Goal: Information Seeking & Learning: Learn about a topic

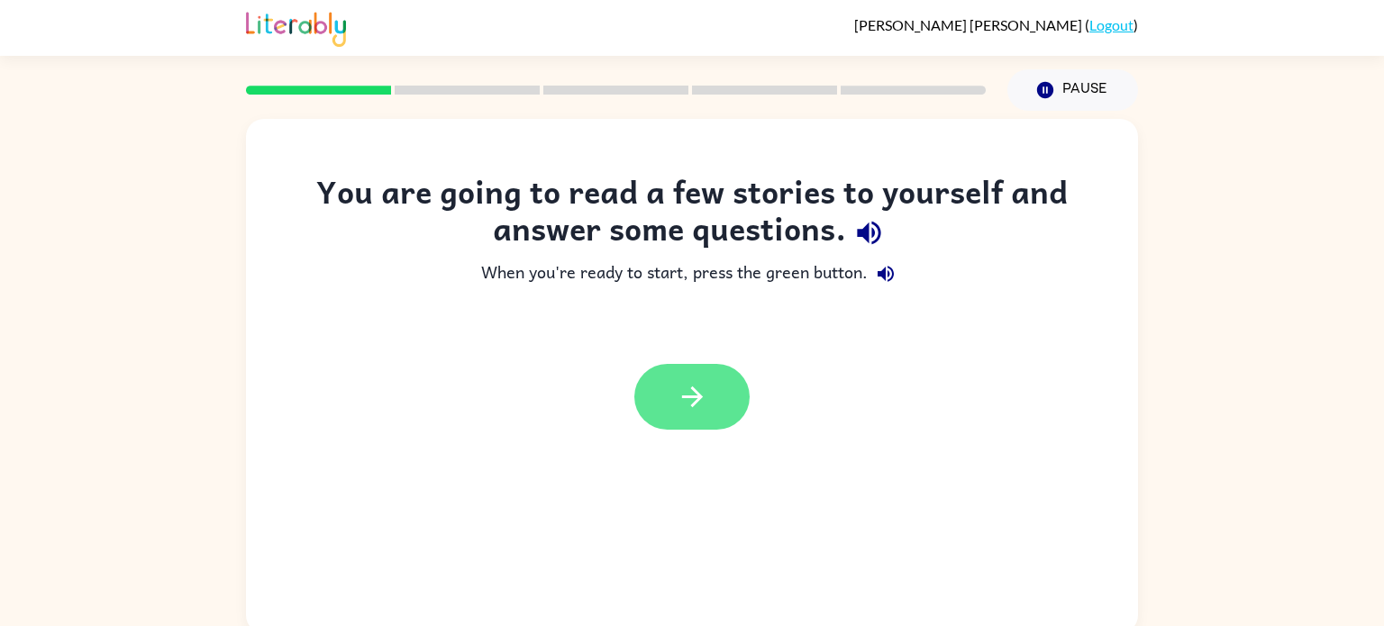
click at [684, 407] on icon "button" at bounding box center [693, 397] width 32 height 32
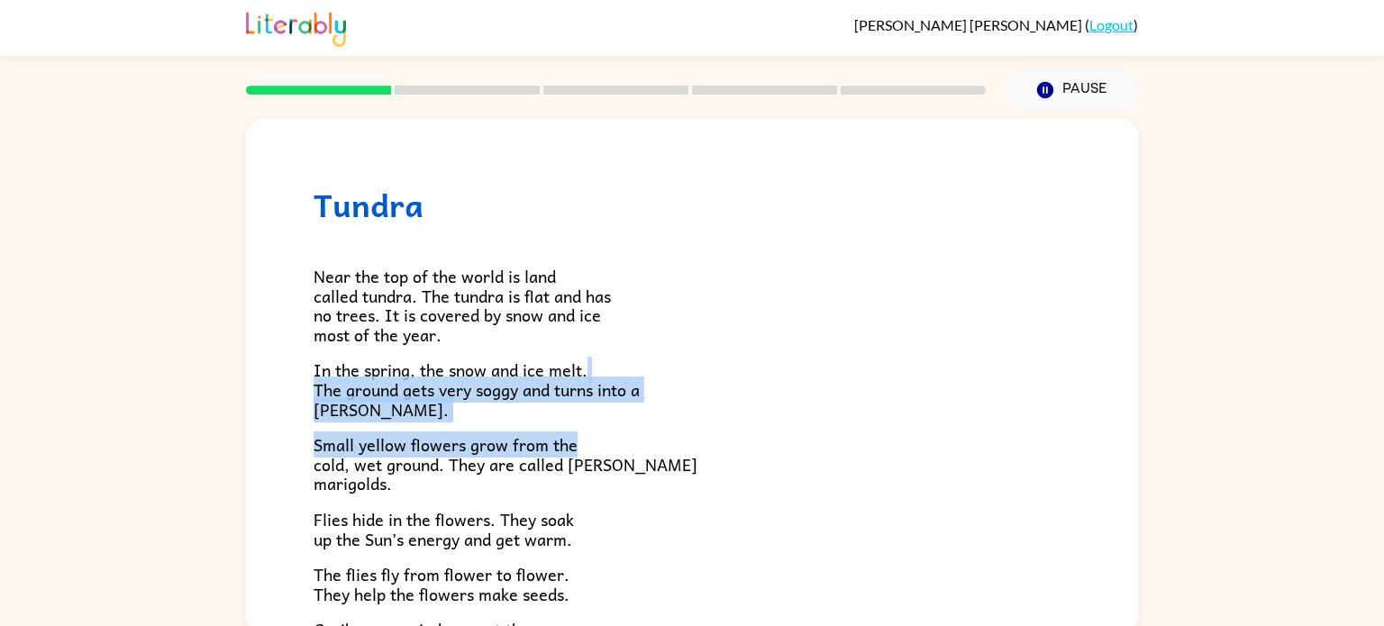
drag, startPoint x: 1133, startPoint y: 373, endPoint x: 1132, endPoint y: 423, distance: 50.5
click at [1132, 423] on div "Tundra Near the top of the world is land called tundra. The tundra is flat and …" at bounding box center [692, 376] width 892 height 514
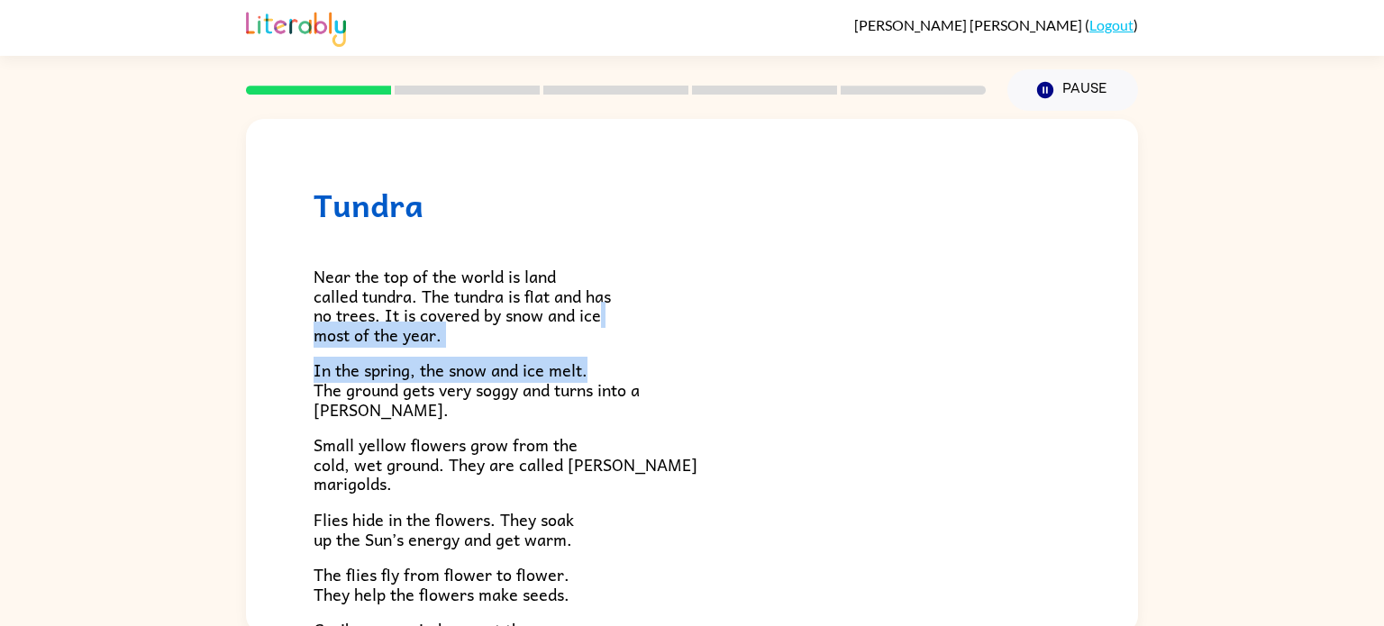
drag, startPoint x: 1127, startPoint y: 319, endPoint x: 1119, endPoint y: 360, distance: 42.2
click at [1119, 360] on div "Tundra Near the top of the world is land called tundra. The tundra is flat and …" at bounding box center [692, 515] width 892 height 792
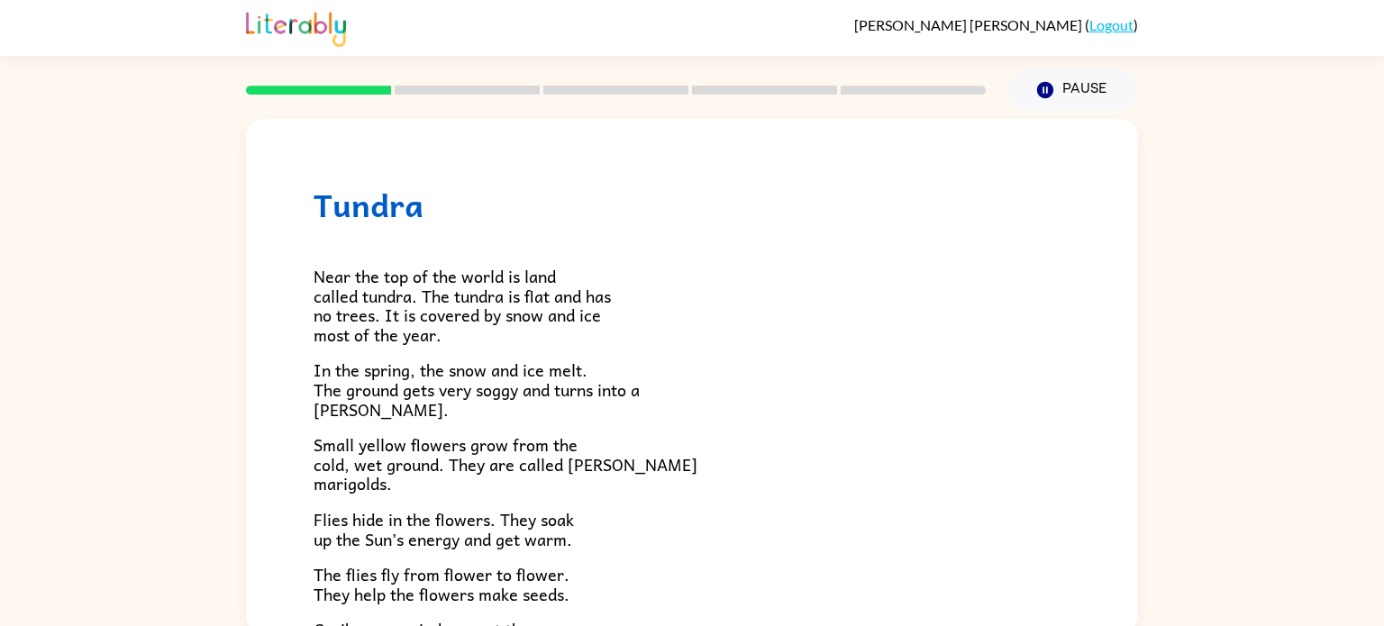
click at [1120, 382] on div "Tundra Near the top of the world is land called tundra. The tundra is flat and …" at bounding box center [692, 515] width 892 height 792
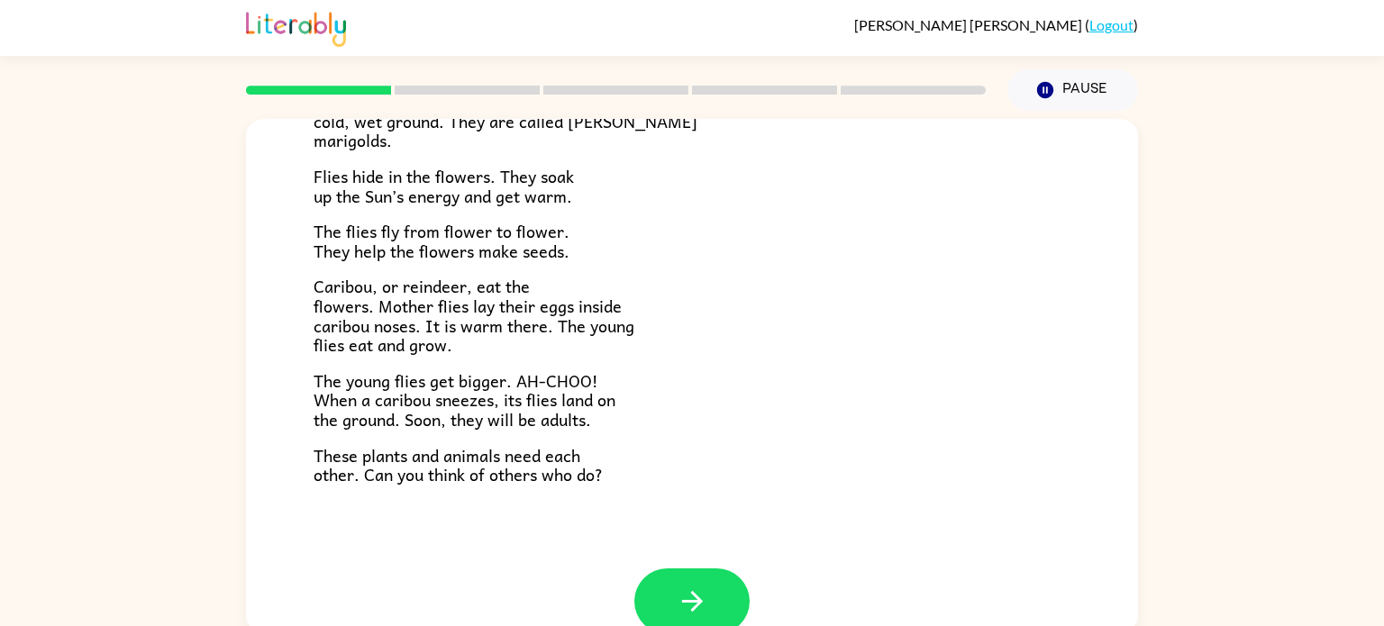
scroll to position [370, 0]
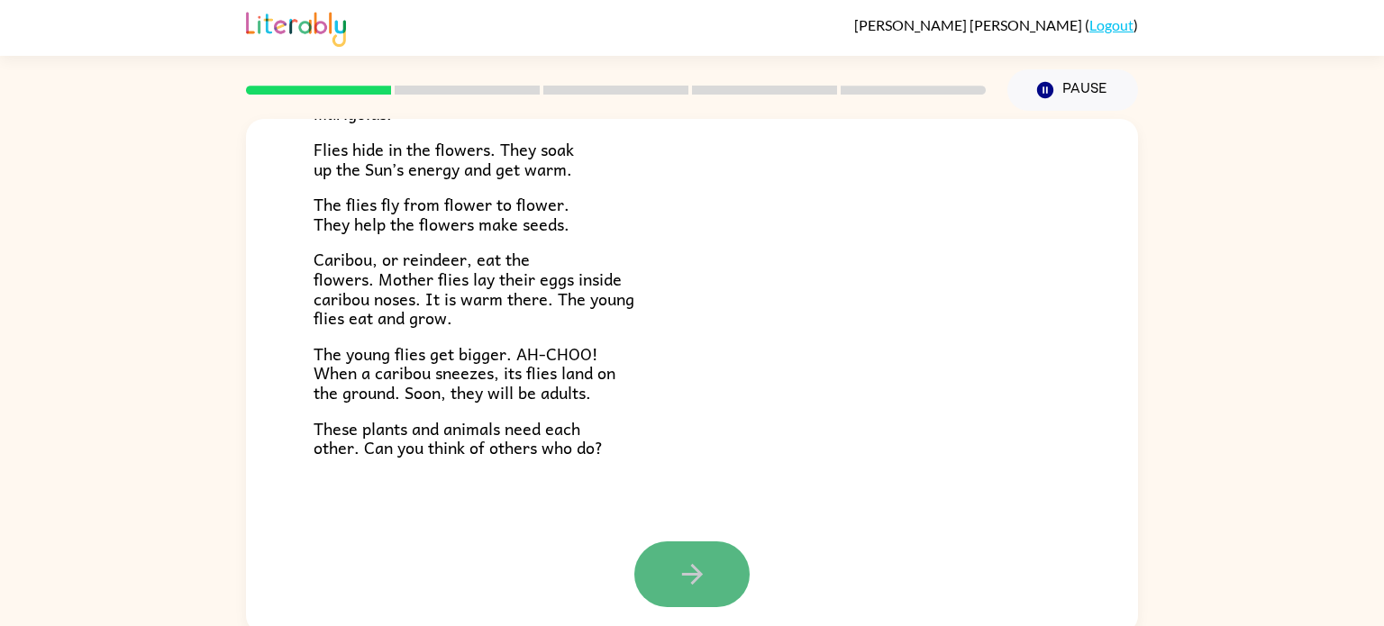
click at [694, 588] on icon "button" at bounding box center [693, 575] width 32 height 32
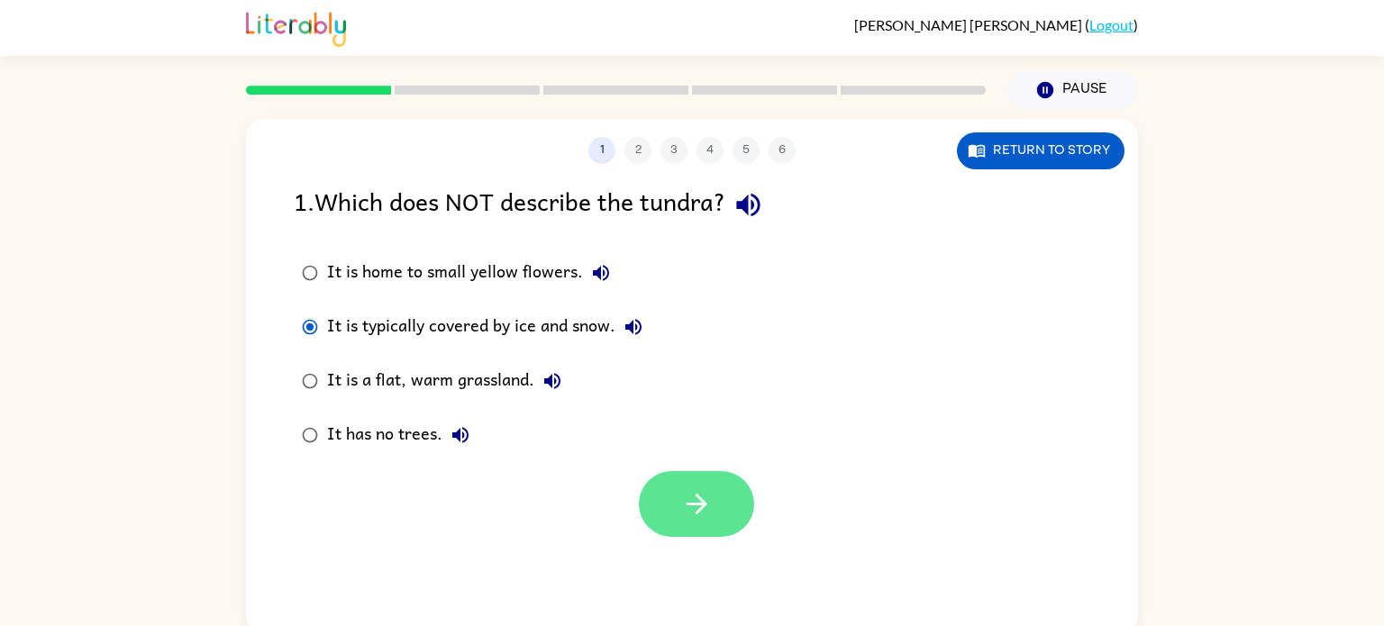
click at [676, 485] on button "button" at bounding box center [696, 504] width 115 height 66
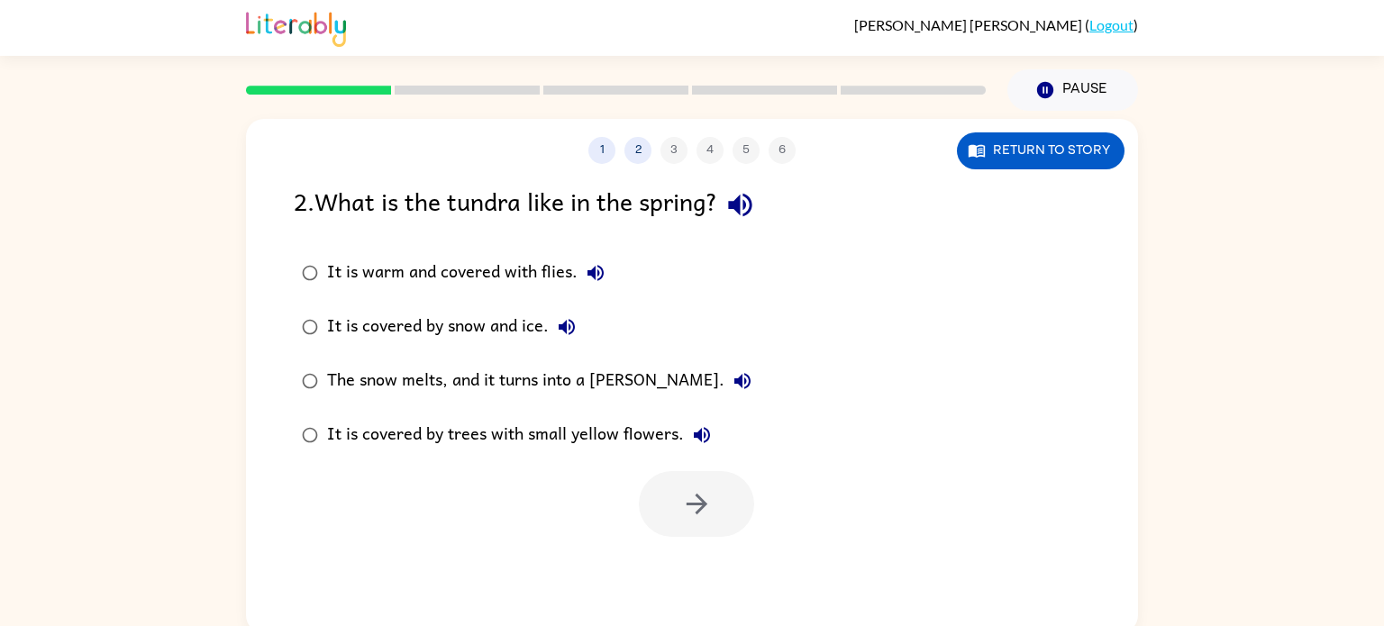
click at [418, 377] on div "The snow melts, and it turns into a [PERSON_NAME]." at bounding box center [543, 381] width 433 height 36
click at [746, 475] on div at bounding box center [696, 504] width 115 height 66
click at [678, 509] on button "button" at bounding box center [696, 504] width 115 height 66
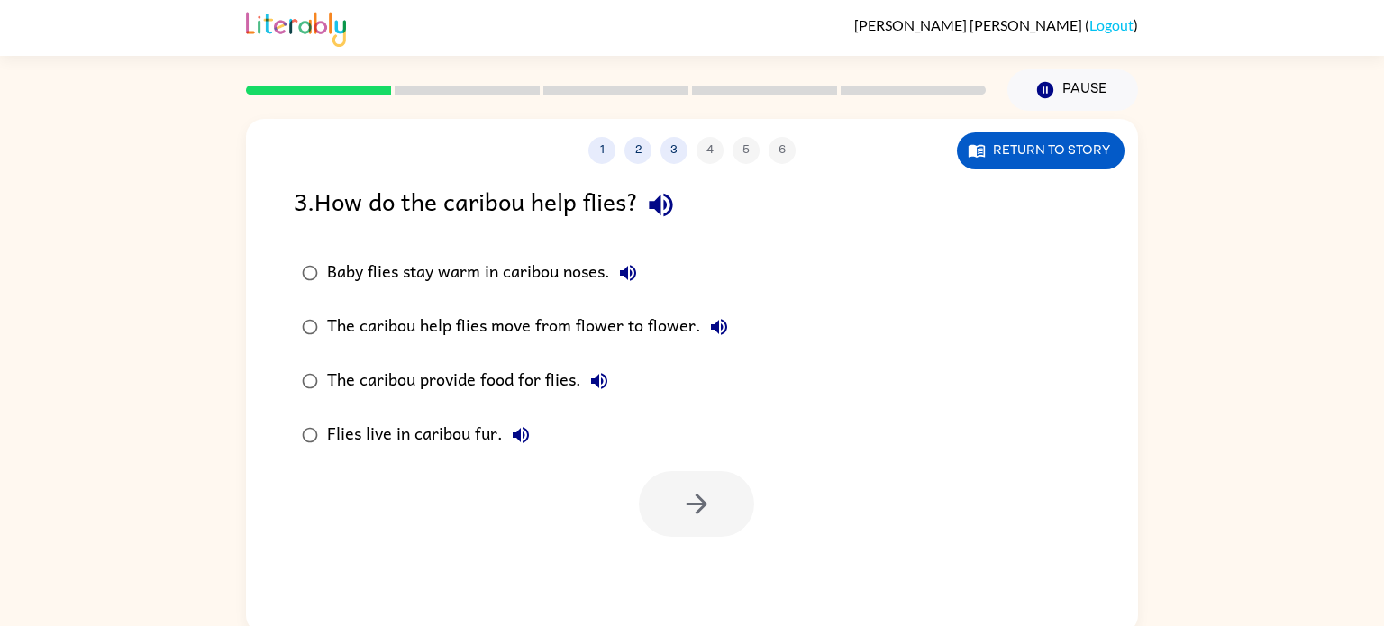
click at [412, 286] on div "Baby flies stay warm in caribou noses." at bounding box center [486, 273] width 319 height 36
click at [651, 490] on button "button" at bounding box center [696, 504] width 115 height 66
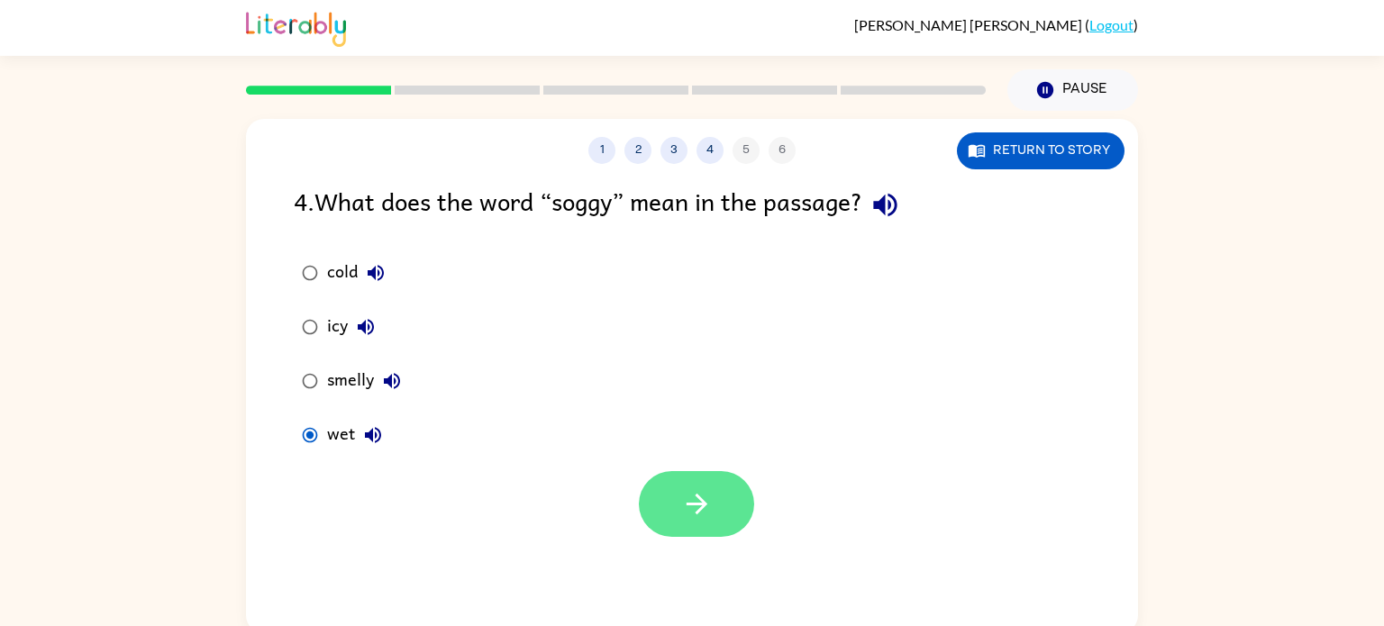
click at [713, 518] on button "button" at bounding box center [696, 504] width 115 height 66
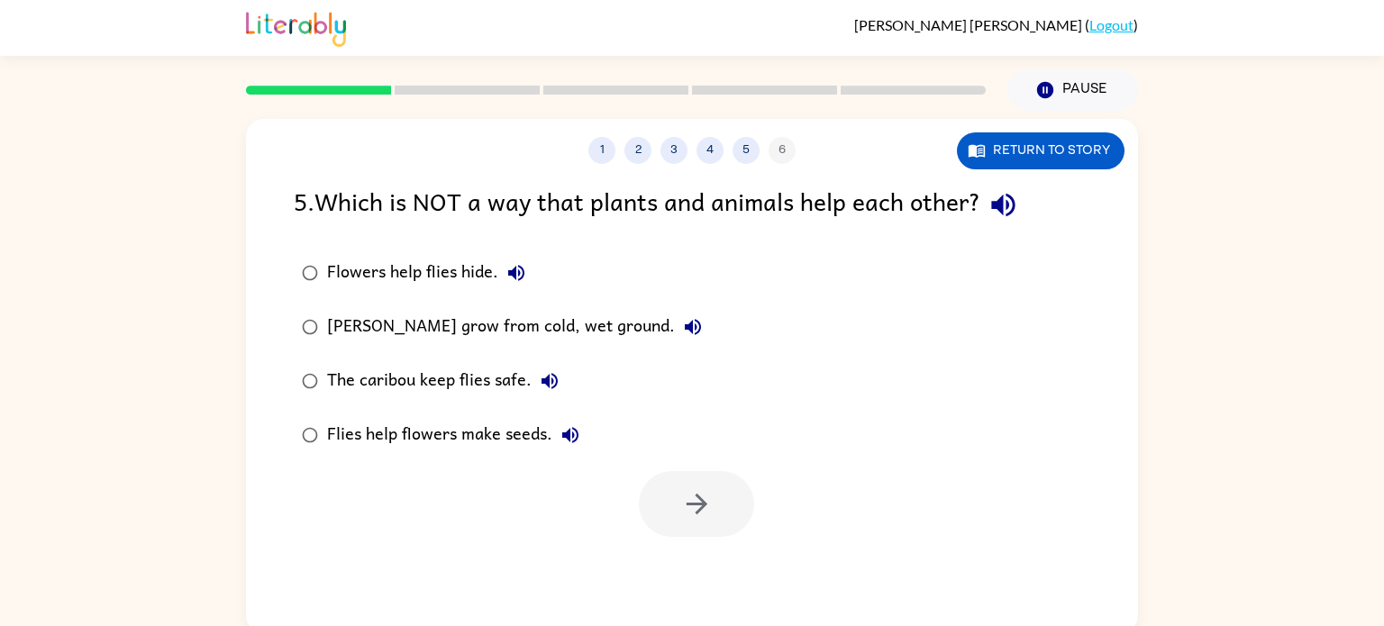
click at [459, 269] on div "Flowers help flies hide." at bounding box center [430, 273] width 207 height 36
click at [655, 478] on button "button" at bounding box center [696, 504] width 115 height 66
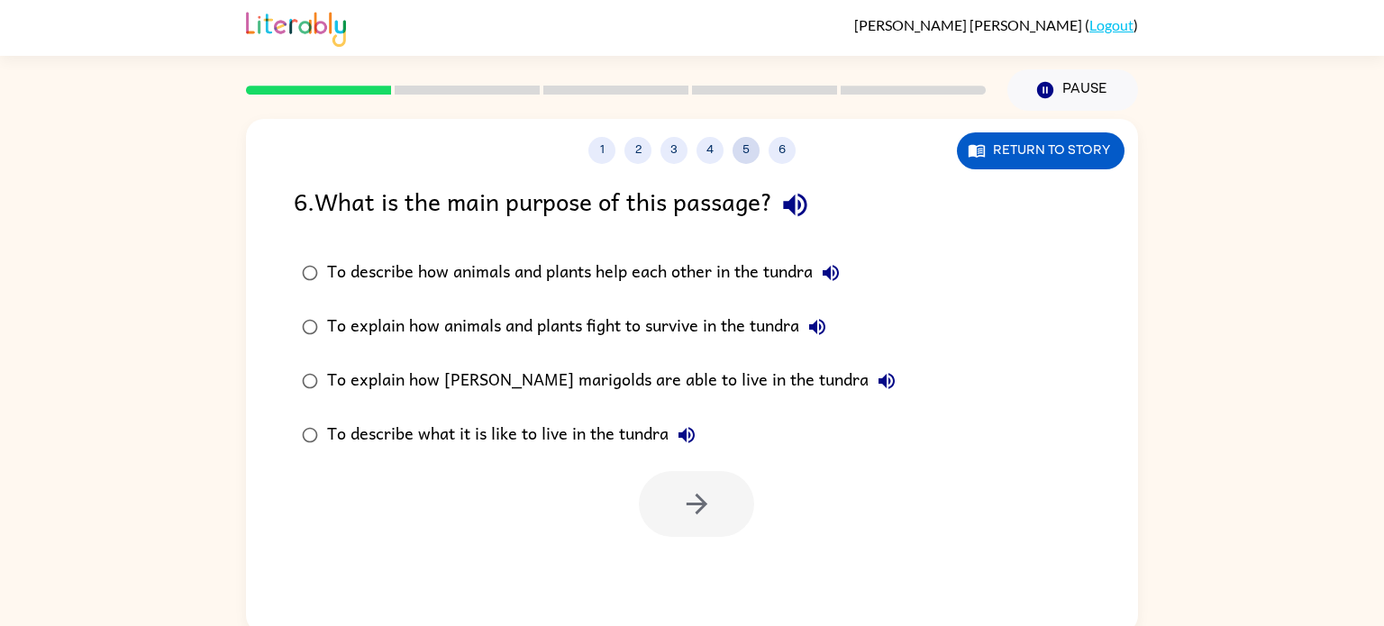
click at [746, 150] on button "5" at bounding box center [745, 150] width 27 height 27
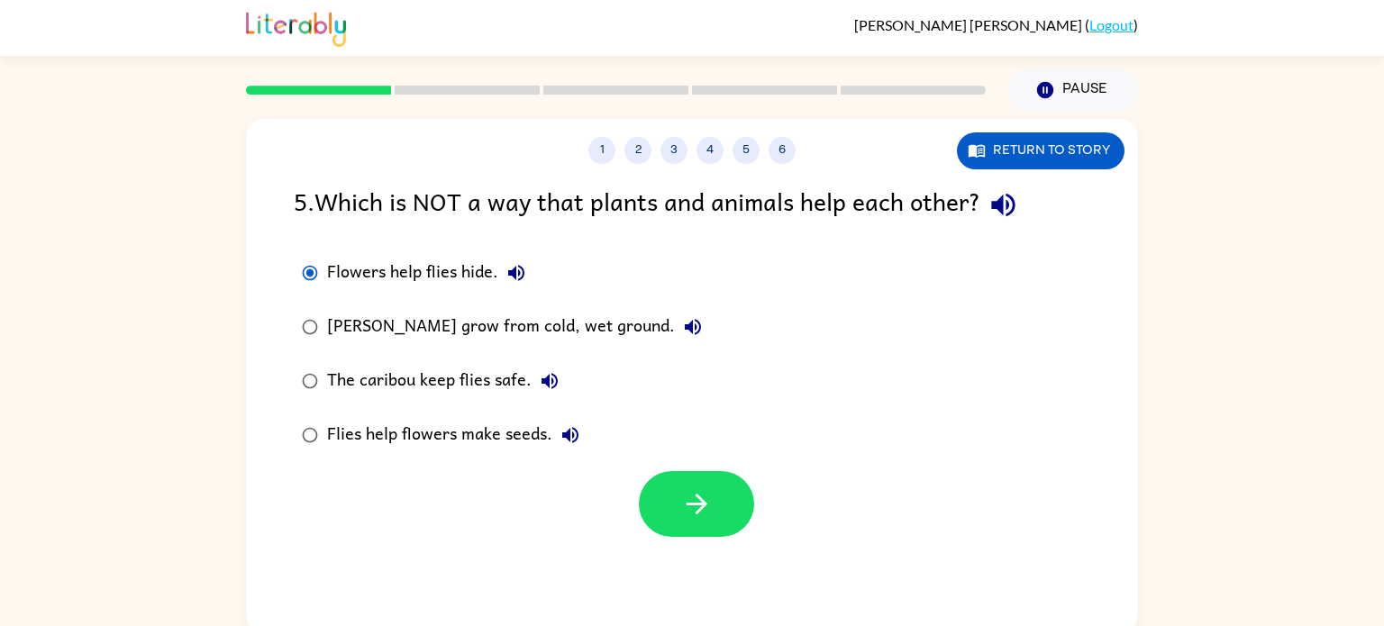
click at [332, 427] on div "Flies help flowers make seeds." at bounding box center [457, 435] width 261 height 36
click at [647, 501] on button "button" at bounding box center [696, 504] width 115 height 66
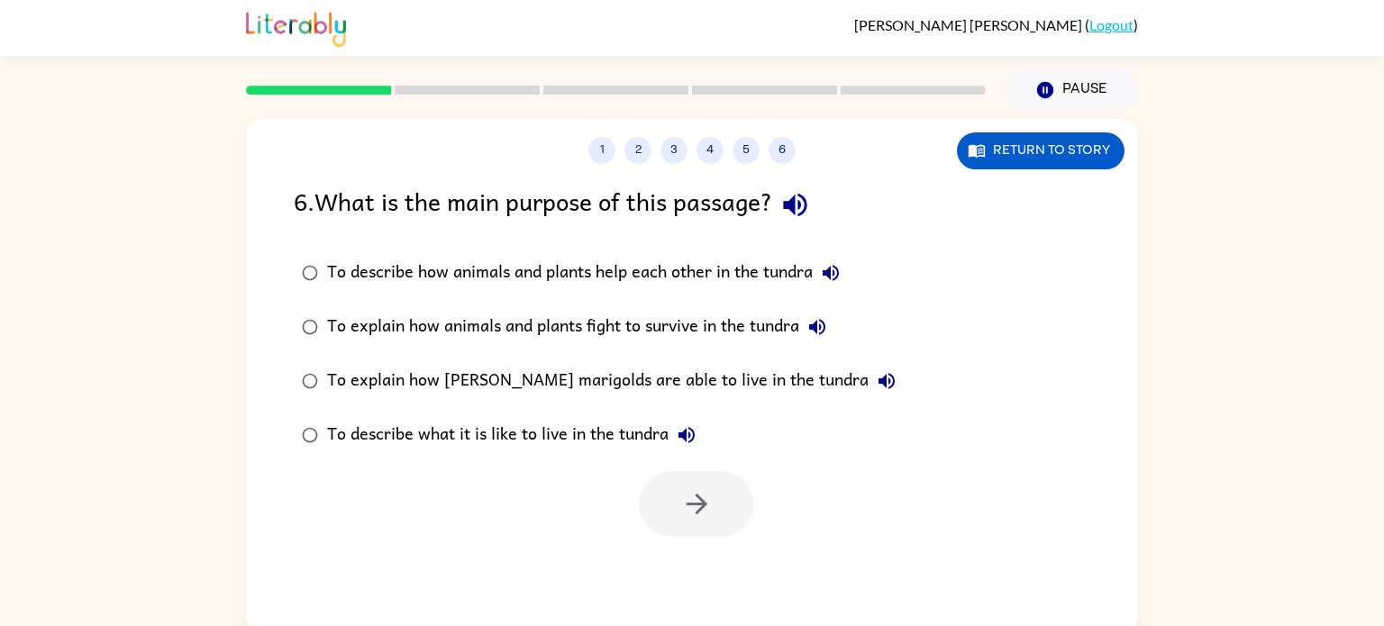
click at [450, 277] on div "To describe how animals and plants help each other in the tundra" at bounding box center [588, 273] width 522 height 36
click at [672, 492] on button "button" at bounding box center [696, 504] width 115 height 66
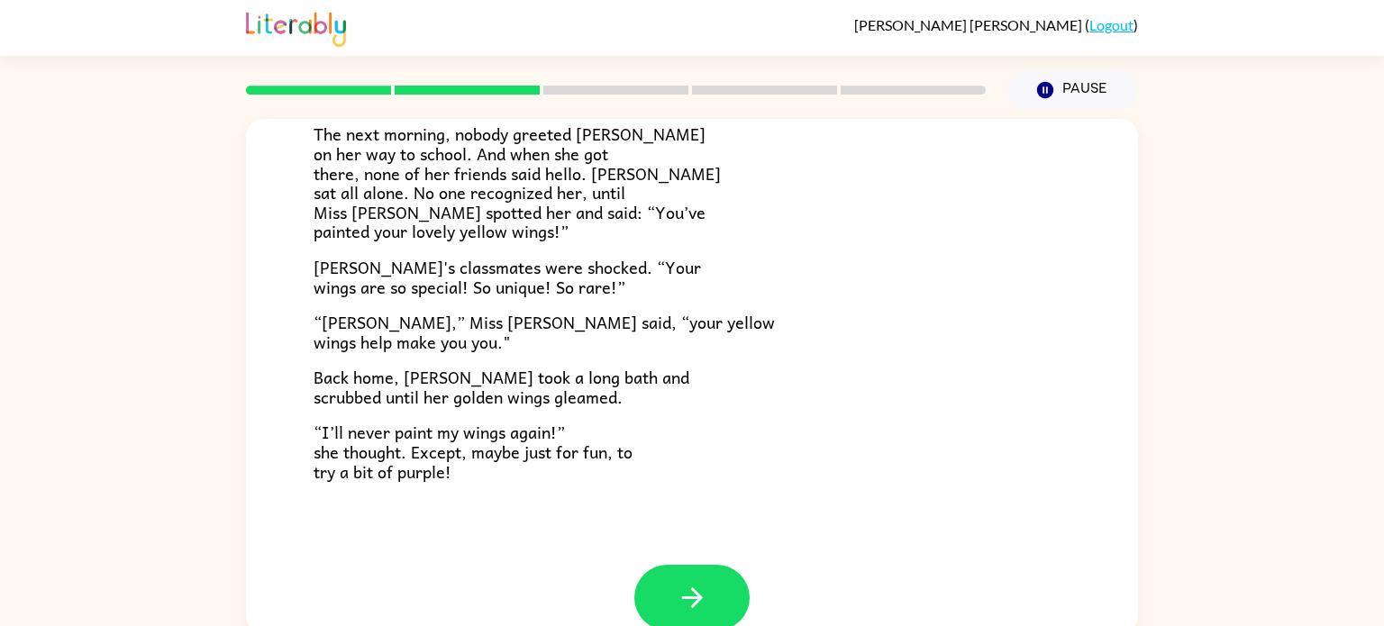
scroll to position [485, 0]
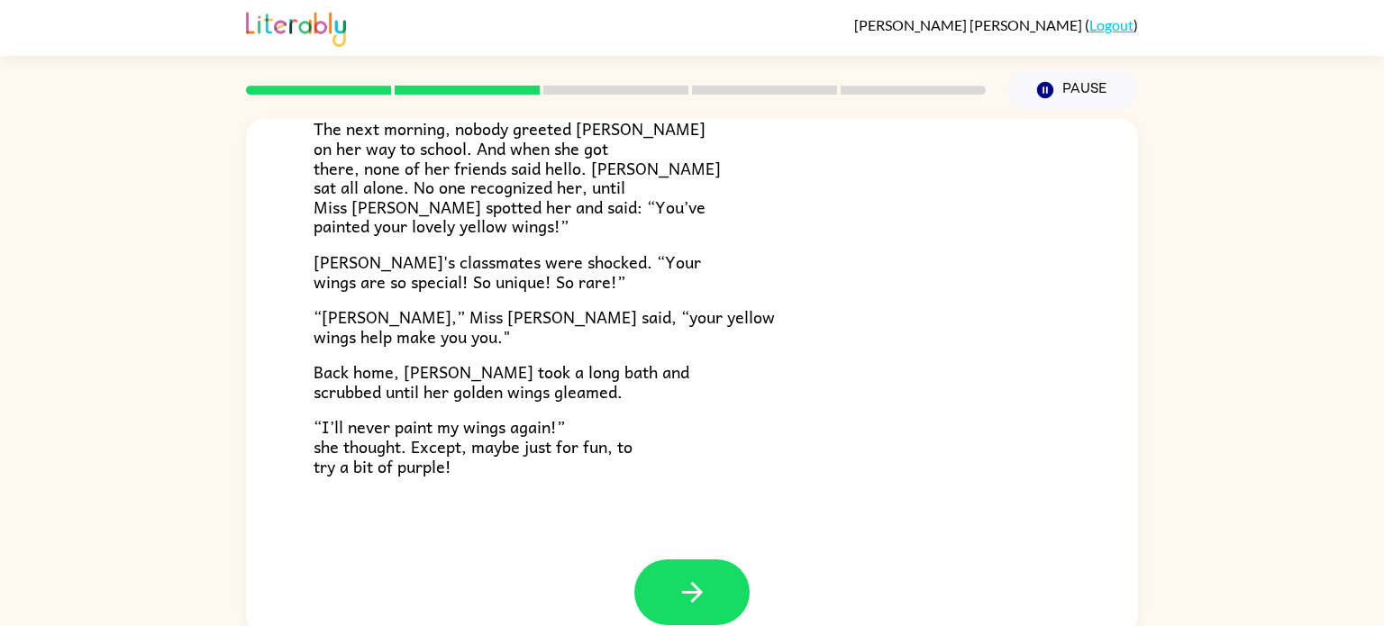
click at [579, 521] on div "[PERSON_NAME] [PERSON_NAME] the ladybug was a special bug. Unlike all her frien…" at bounding box center [692, 96] width 892 height 925
click at [662, 586] on button "button" at bounding box center [691, 593] width 115 height 66
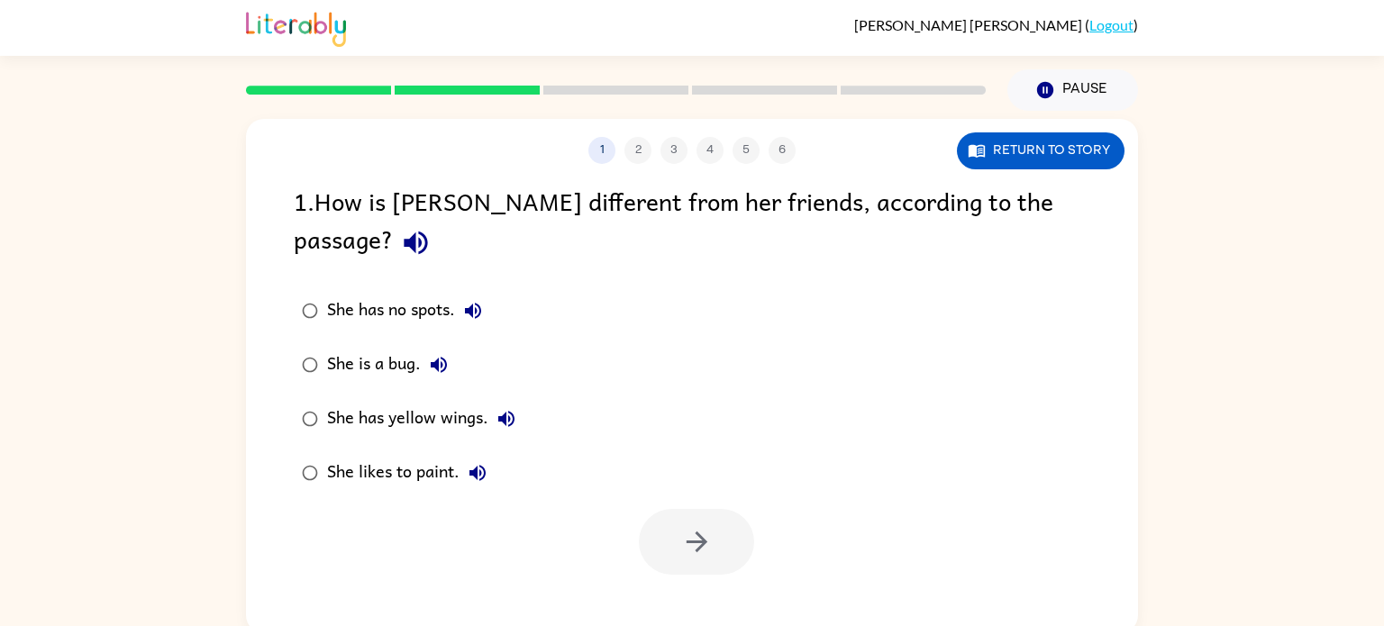
click at [357, 401] on div "She has yellow wings." at bounding box center [425, 419] width 197 height 36
click at [722, 509] on button "button" at bounding box center [696, 542] width 115 height 66
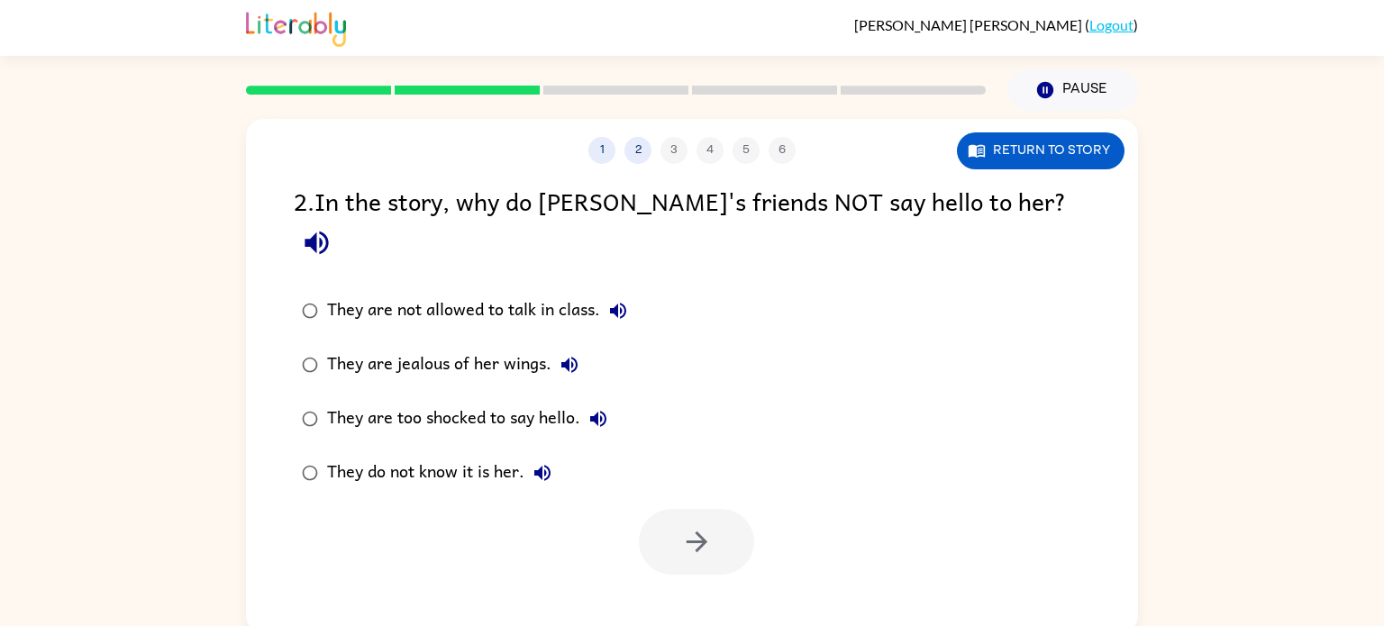
click at [440, 338] on label "They are jealous of her wings." at bounding box center [464, 365] width 361 height 54
click at [668, 509] on button "button" at bounding box center [696, 542] width 115 height 66
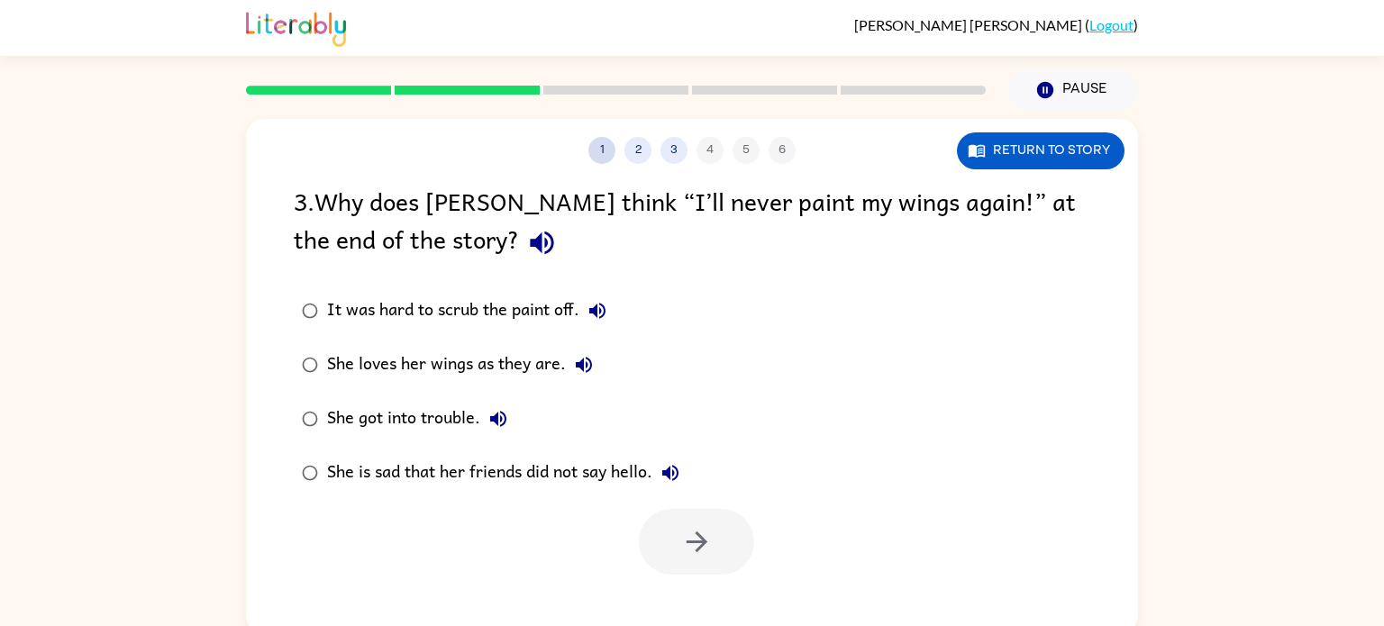
click at [597, 146] on button "1" at bounding box center [601, 150] width 27 height 27
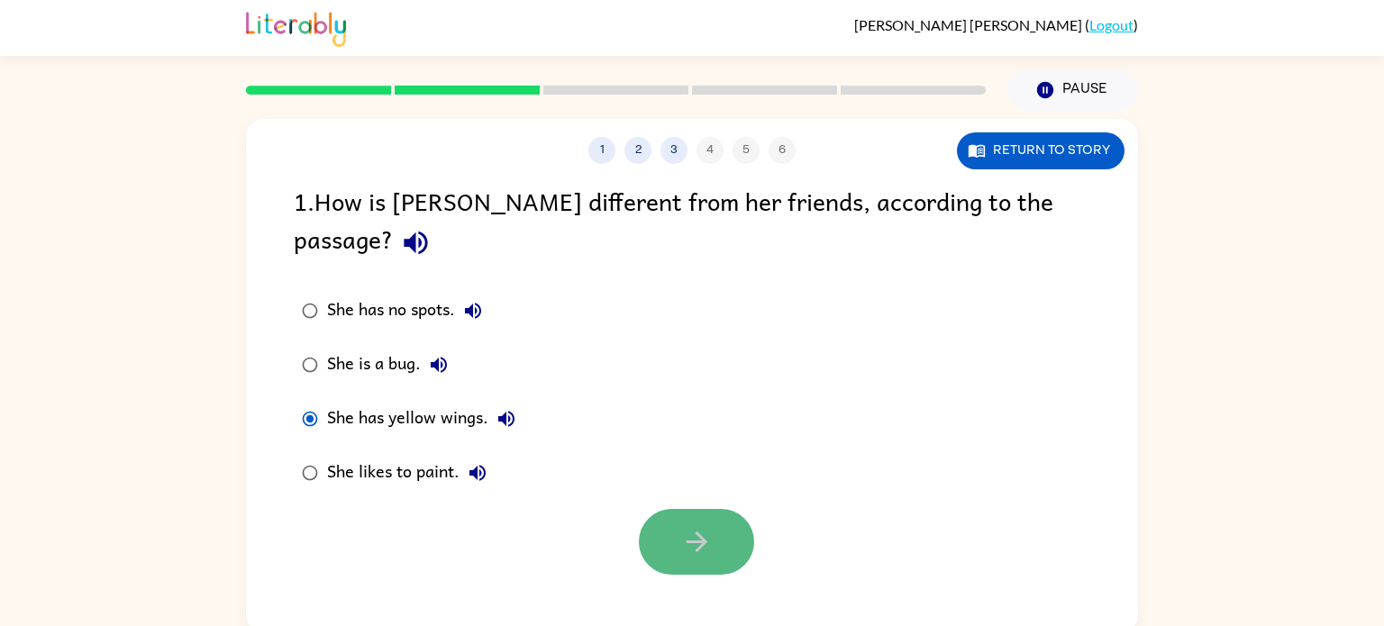
click at [694, 509] on button "button" at bounding box center [696, 542] width 115 height 66
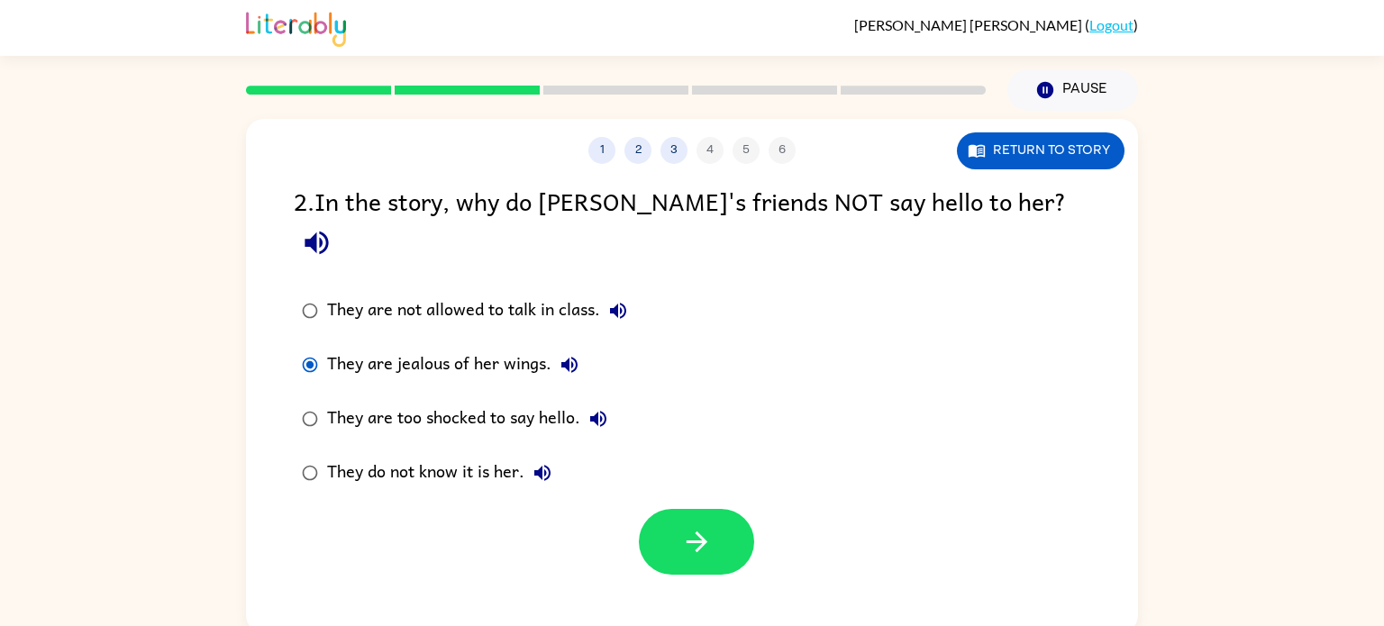
click at [441, 455] on div "They do not know it is her." at bounding box center [443, 473] width 233 height 36
click at [715, 509] on button "button" at bounding box center [696, 542] width 115 height 66
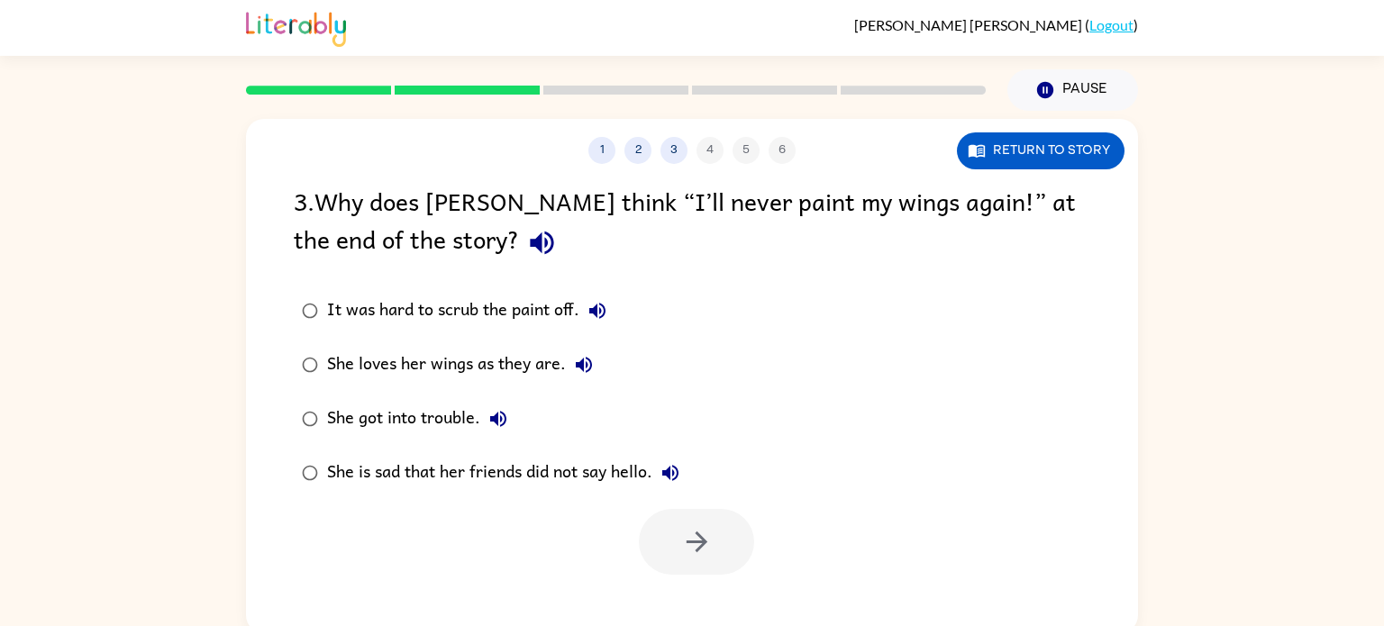
click at [390, 354] on div "She loves her wings as they are." at bounding box center [464, 365] width 275 height 36
click at [672, 536] on button "button" at bounding box center [696, 542] width 115 height 66
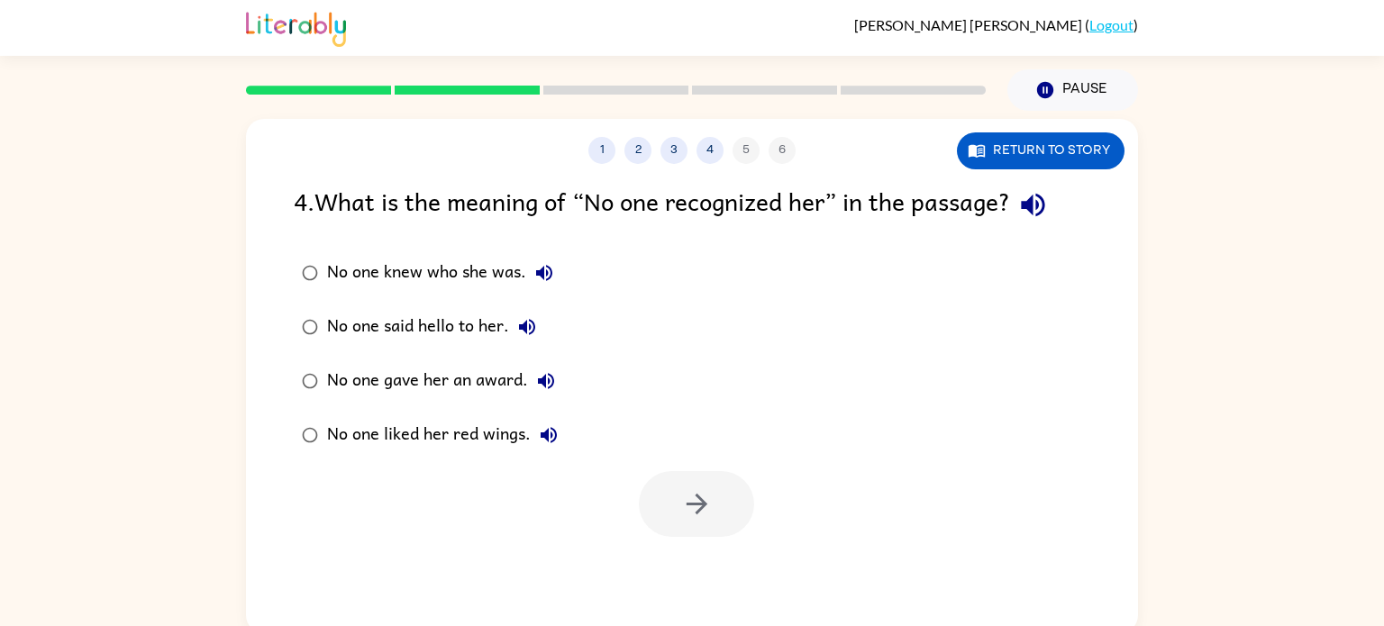
click at [417, 266] on div "No one knew who she was." at bounding box center [444, 273] width 235 height 36
click at [673, 506] on button "button" at bounding box center [696, 504] width 115 height 66
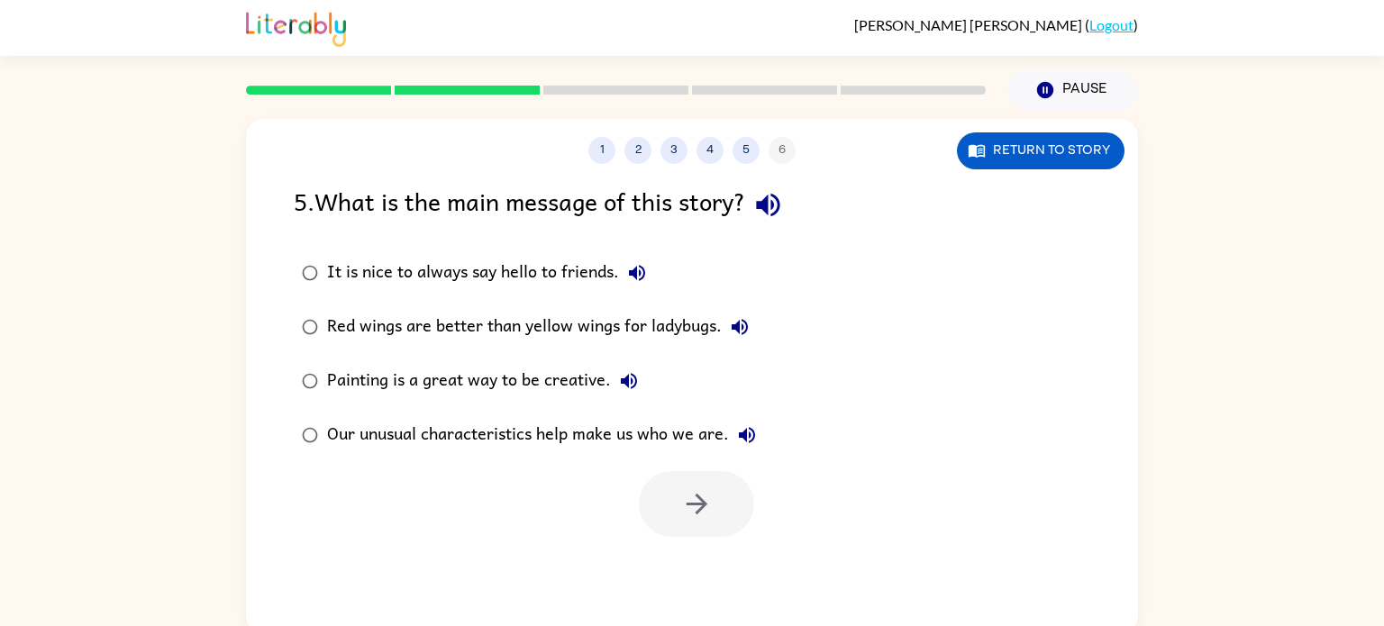
click at [586, 429] on div "Our unusual characteristics help make us who we are." at bounding box center [546, 435] width 438 height 36
click at [675, 495] on button "button" at bounding box center [696, 504] width 115 height 66
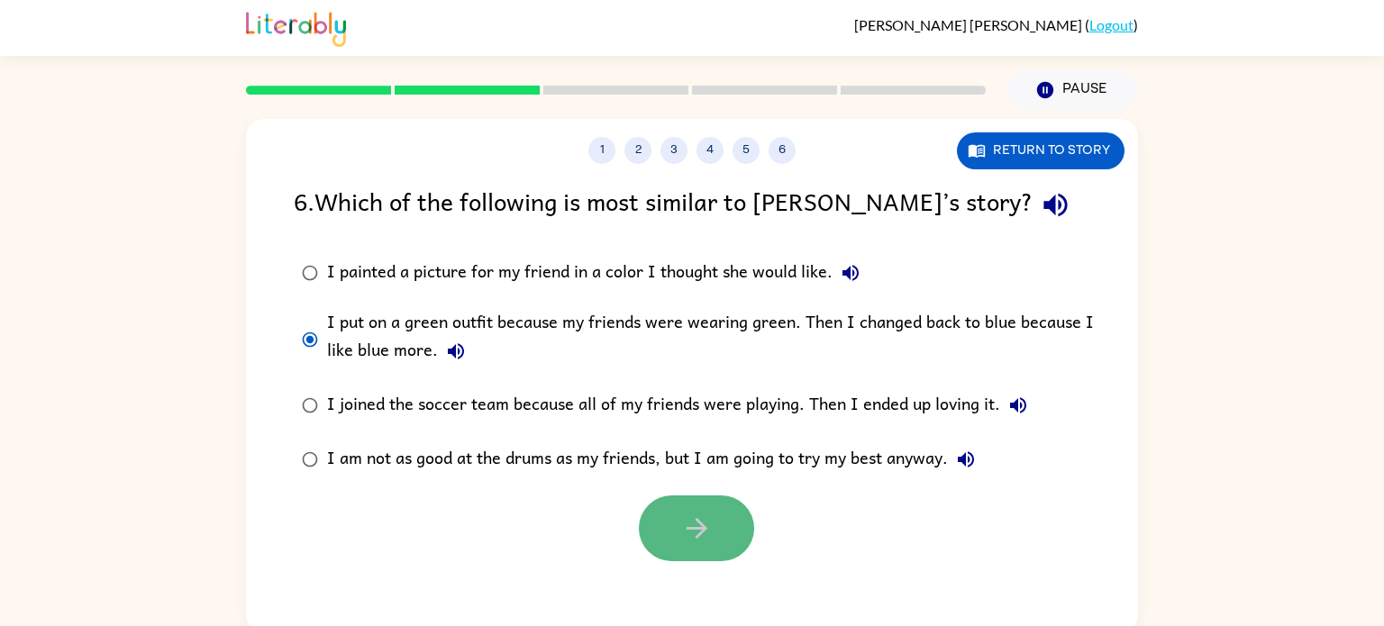
click at [681, 528] on icon "button" at bounding box center [697, 529] width 32 height 32
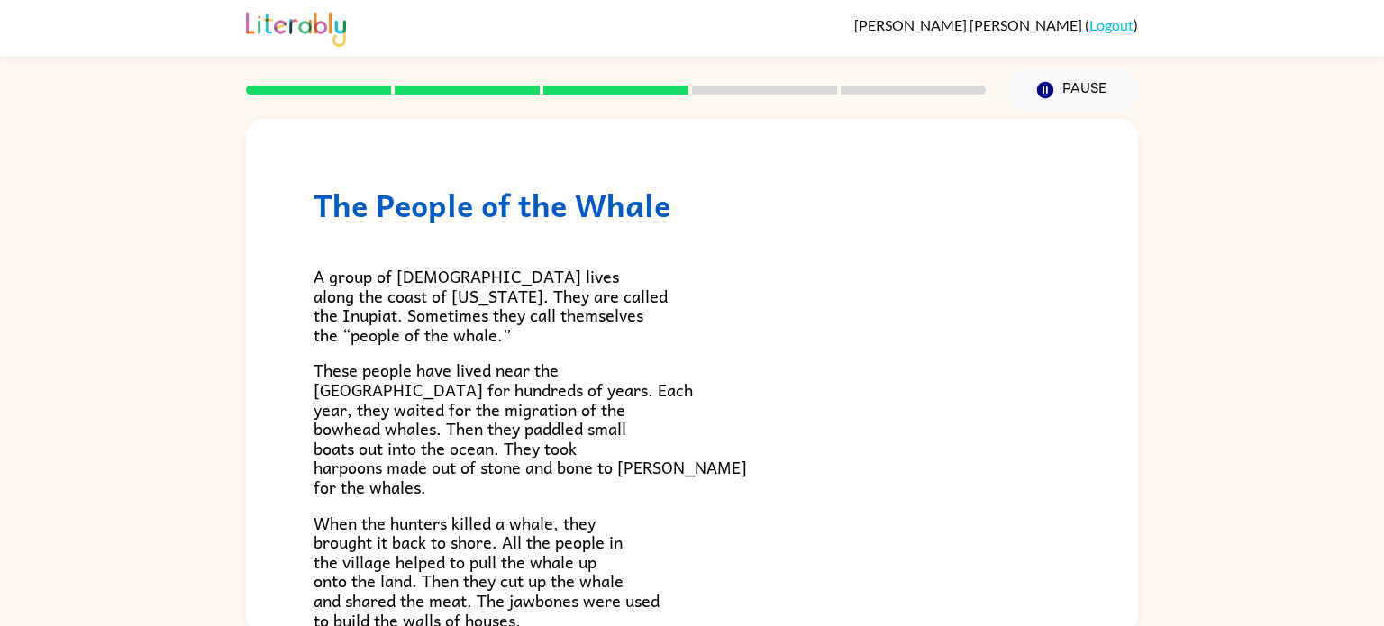
click at [656, 378] on p "These people have lived near the [GEOGRAPHIC_DATA] for hundreds of years. Each …" at bounding box center [691, 428] width 757 height 136
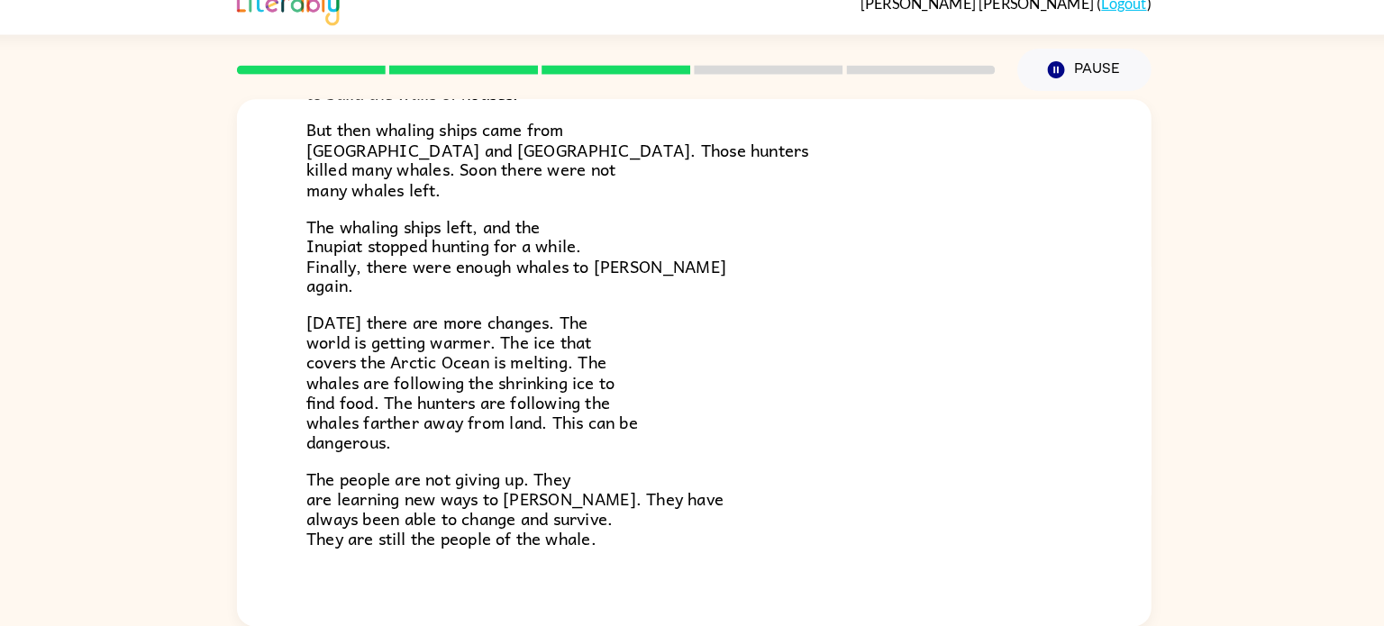
scroll to position [607, 0]
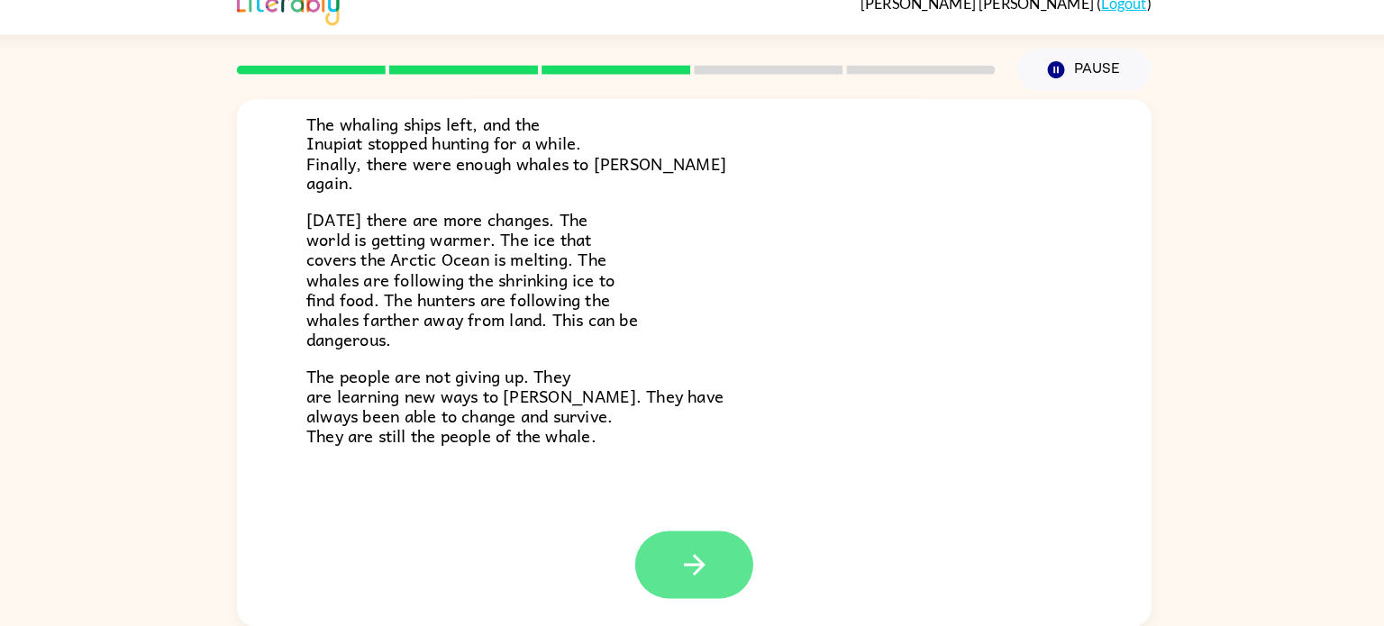
click at [688, 552] on icon "button" at bounding box center [693, 566] width 32 height 32
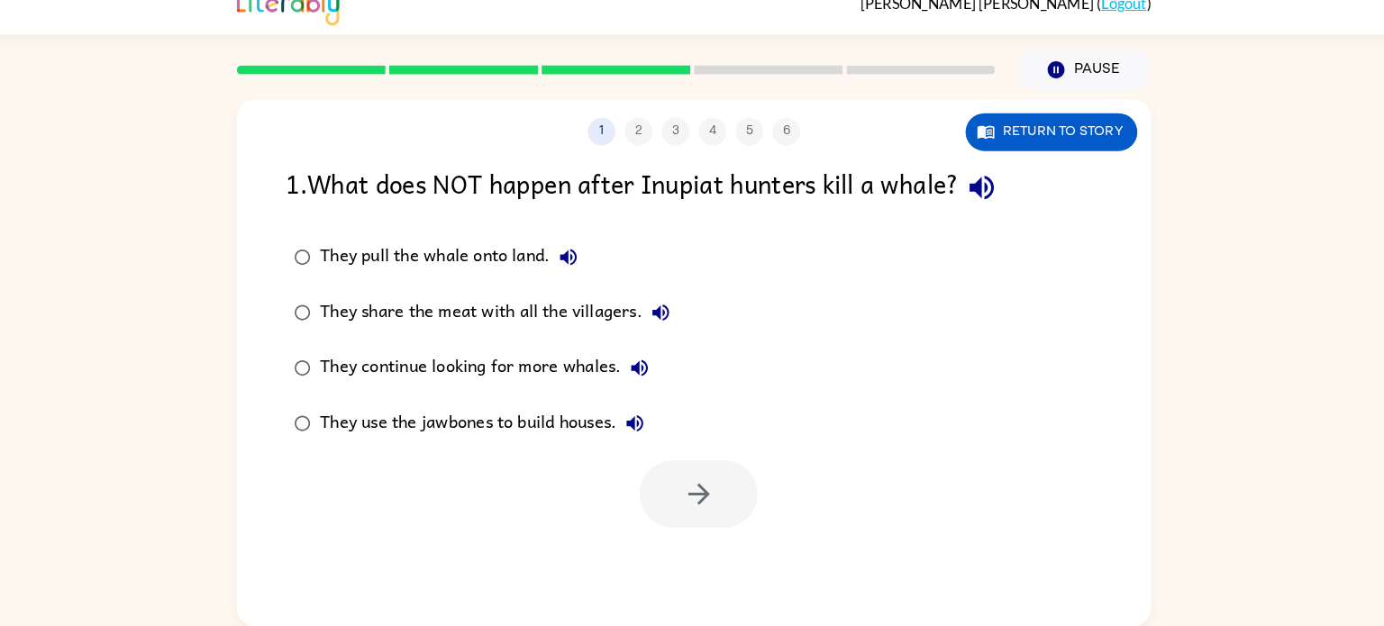
scroll to position [0, 0]
click at [369, 368] on div "They continue looking for more whales." at bounding box center [492, 374] width 330 height 36
click at [626, 496] on div at bounding box center [692, 492] width 892 height 75
click at [671, 488] on button "button" at bounding box center [696, 497] width 115 height 66
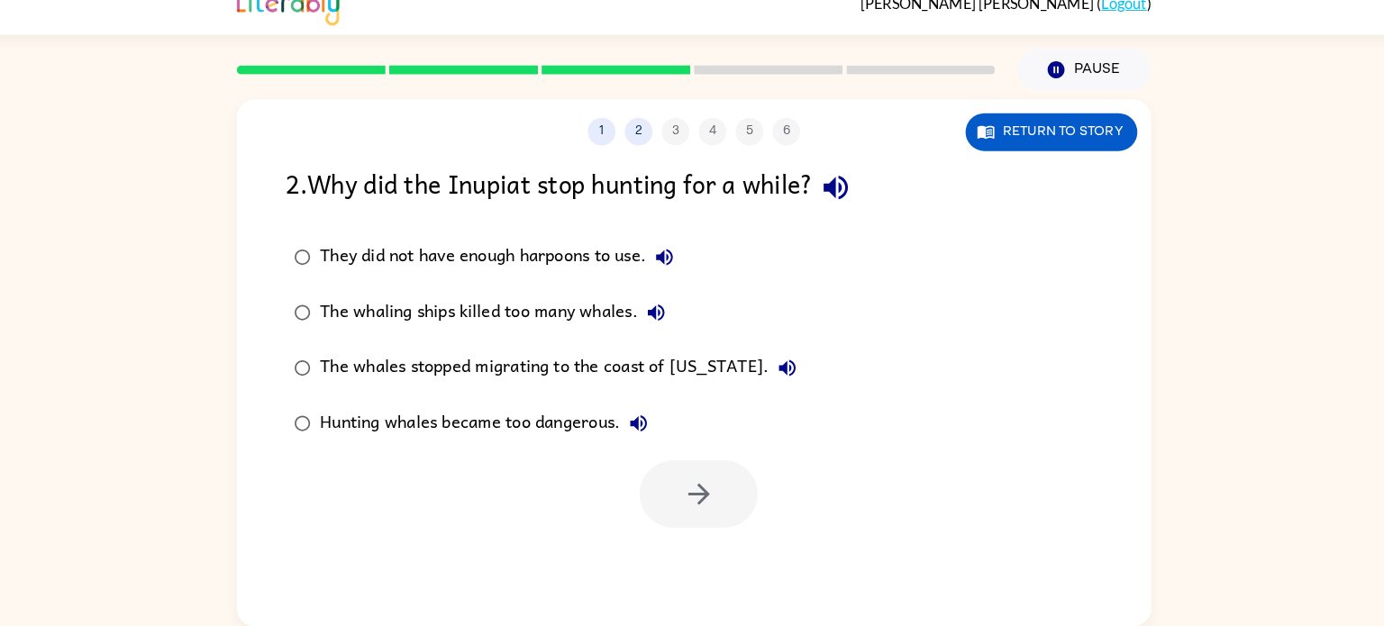
click at [431, 315] on div "The whaling ships killed too many whales." at bounding box center [500, 320] width 346 height 36
click at [675, 475] on button "button" at bounding box center [696, 497] width 115 height 66
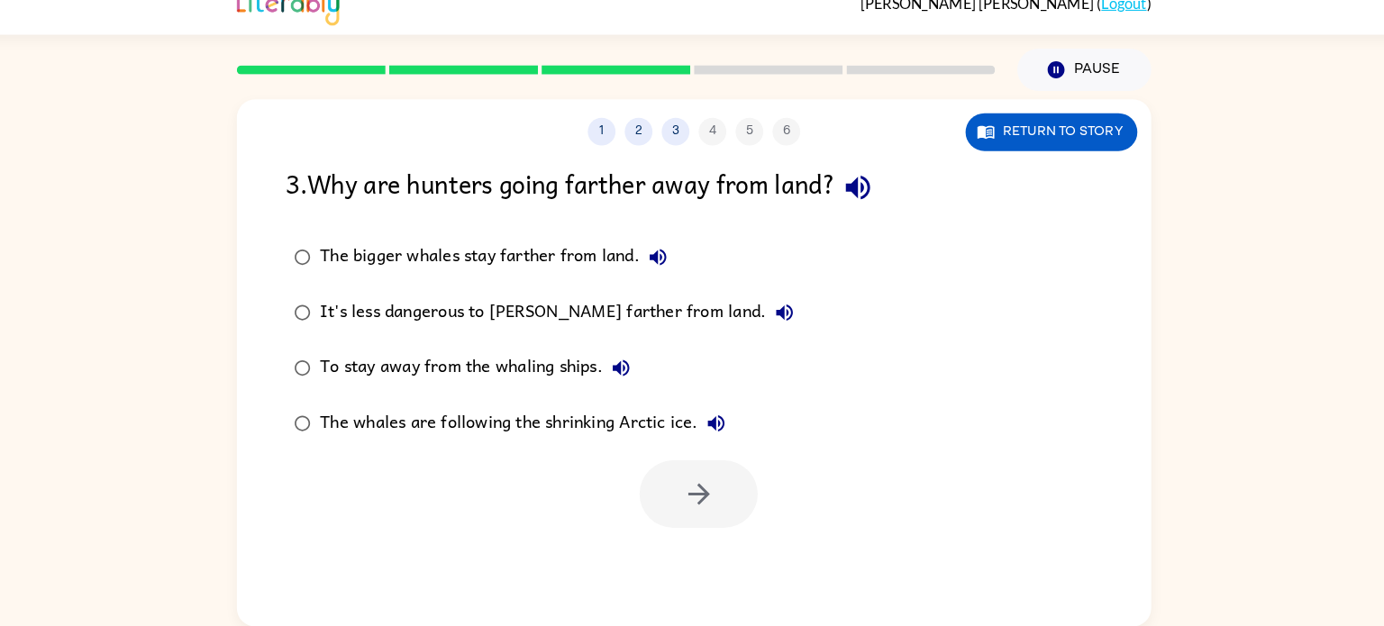
click at [496, 337] on div "It's less dangerous to [PERSON_NAME] farther from land." at bounding box center [562, 320] width 471 height 36
click at [548, 441] on div "The whales are following the shrinking Arctic ice." at bounding box center [529, 428] width 404 height 36
click at [671, 488] on button "button" at bounding box center [696, 497] width 115 height 66
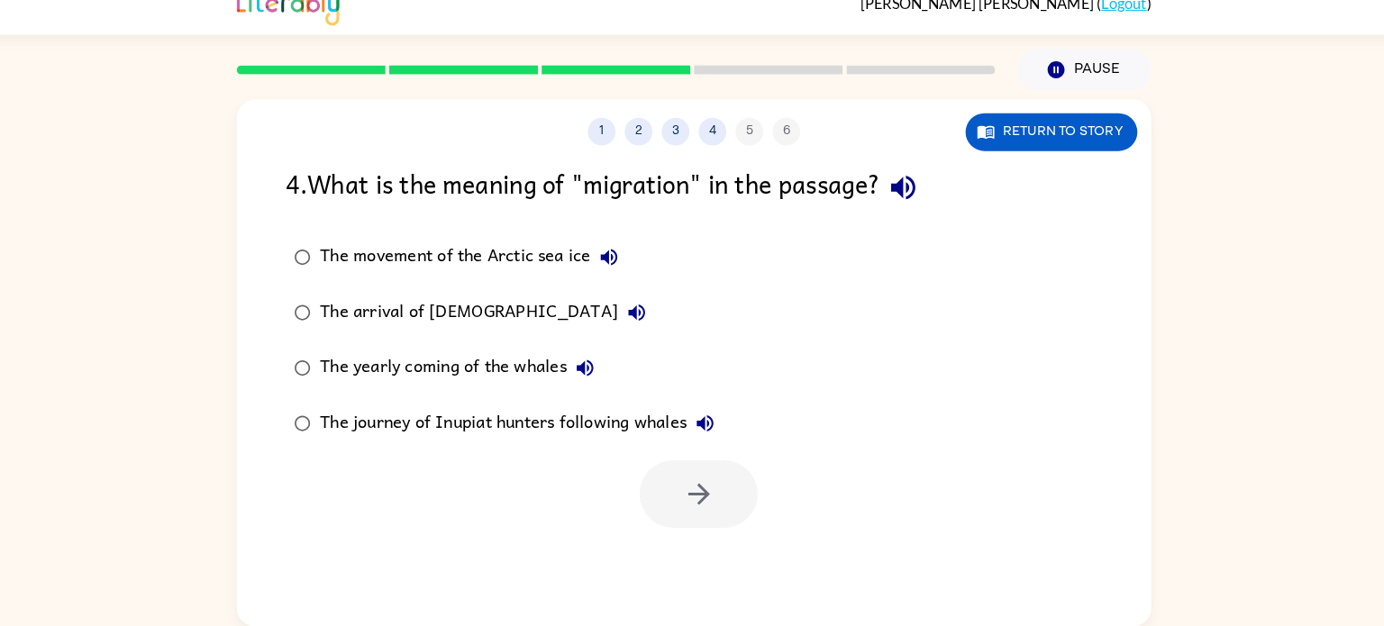
click at [452, 370] on div "The yearly coming of the whales" at bounding box center [465, 374] width 277 height 36
click at [666, 505] on button "button" at bounding box center [696, 497] width 115 height 66
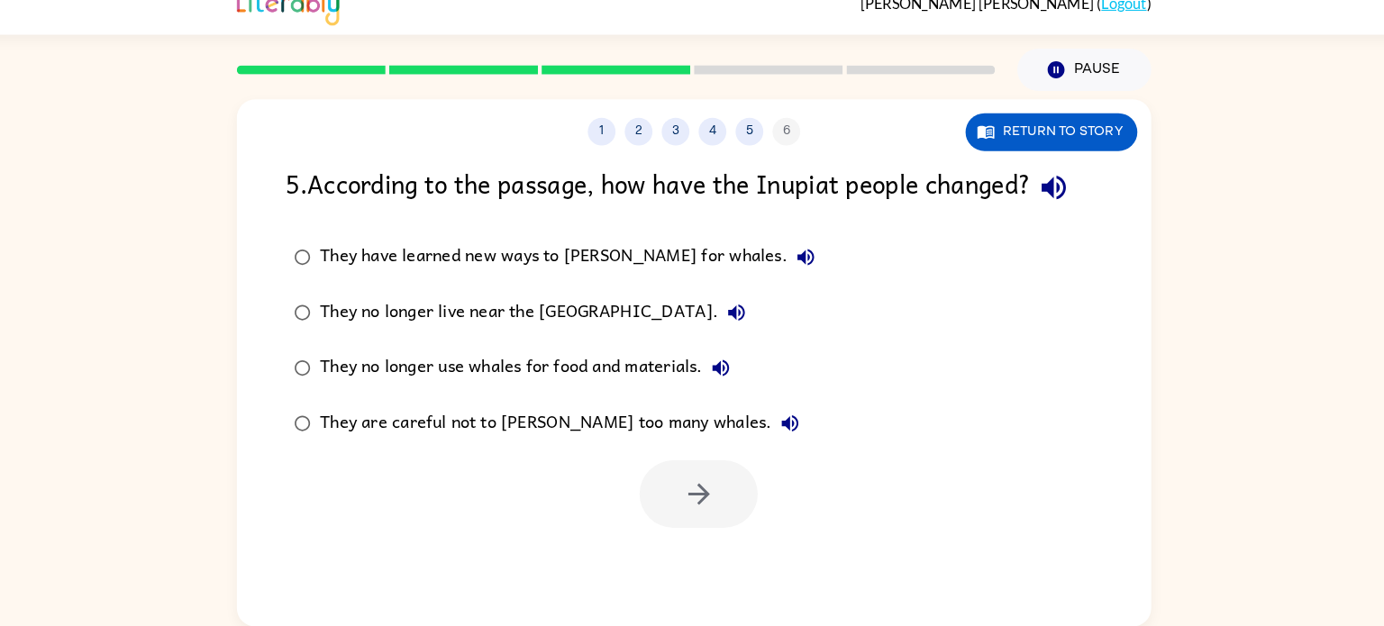
click at [664, 502] on div at bounding box center [696, 497] width 115 height 66
click at [480, 259] on div "They have learned new ways to [PERSON_NAME] for whales." at bounding box center [573, 266] width 492 height 36
click at [702, 466] on button "button" at bounding box center [696, 497] width 115 height 66
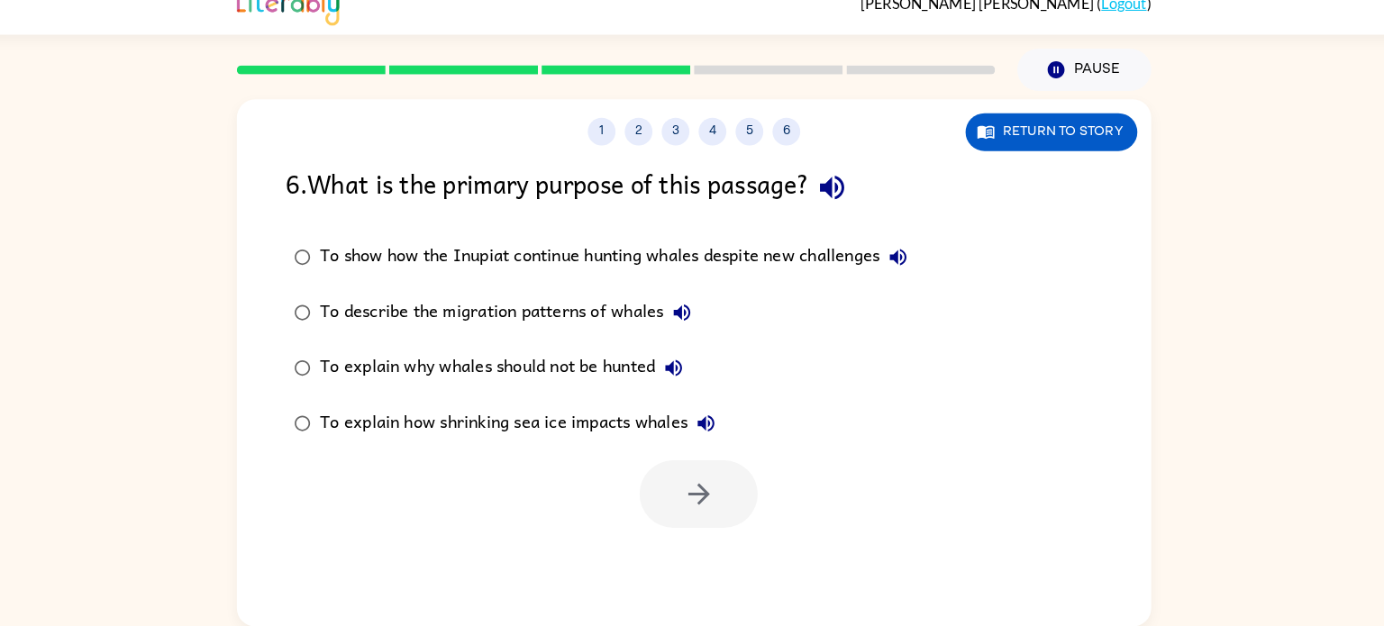
click at [595, 368] on div "To explain why whales should not be hunted" at bounding box center [508, 374] width 363 height 36
click at [740, 488] on button "button" at bounding box center [696, 497] width 115 height 66
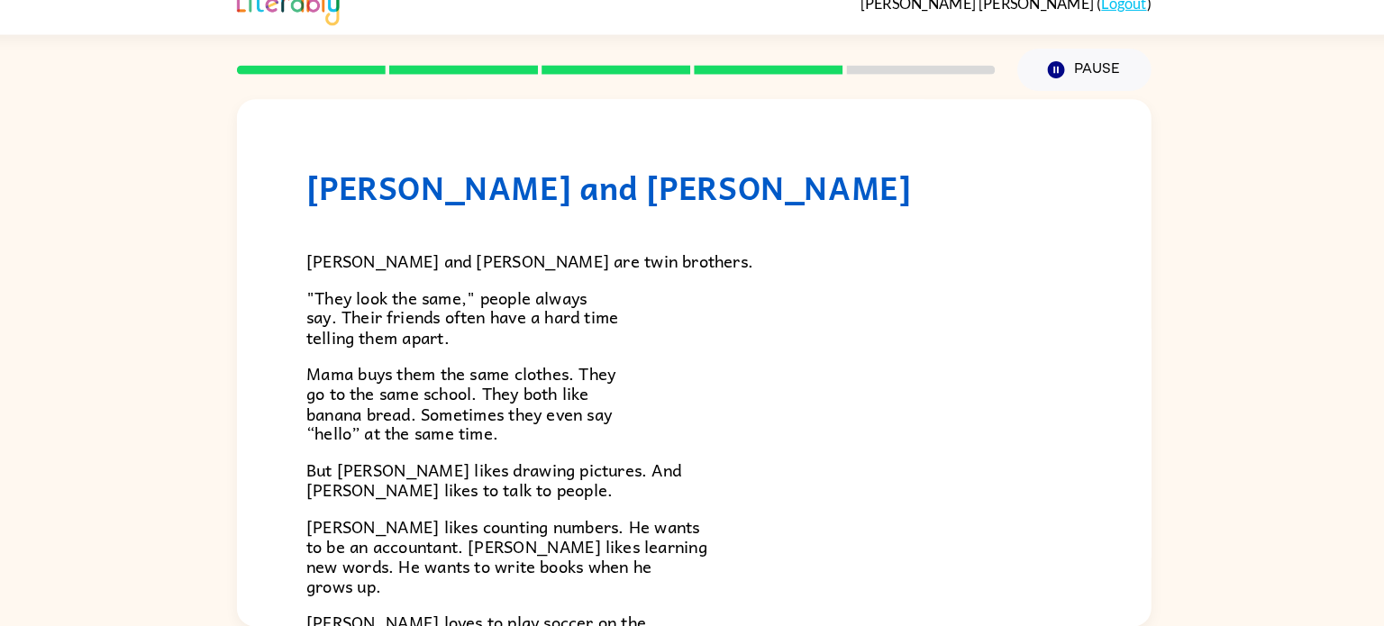
click at [807, 379] on p "Mama buys them the same clothes. They go to the same school. They both like ban…" at bounding box center [691, 407] width 757 height 77
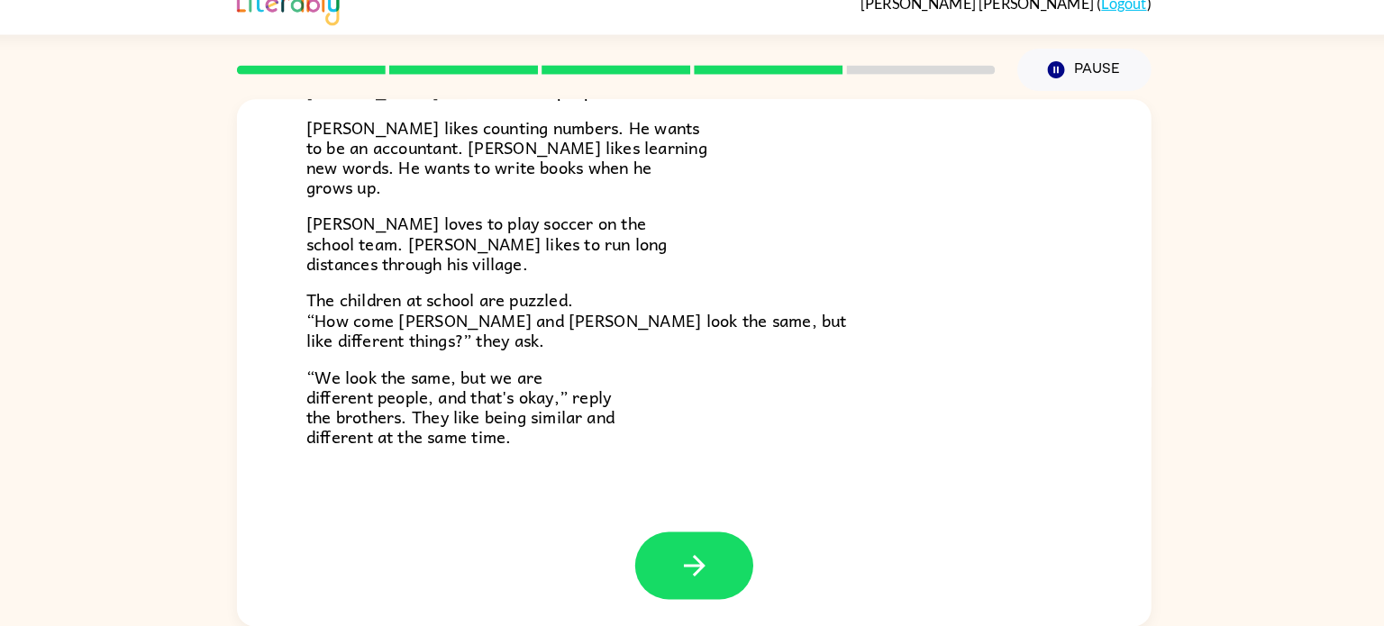
scroll to position [389, 0]
click at [677, 562] on icon "button" at bounding box center [693, 567] width 32 height 32
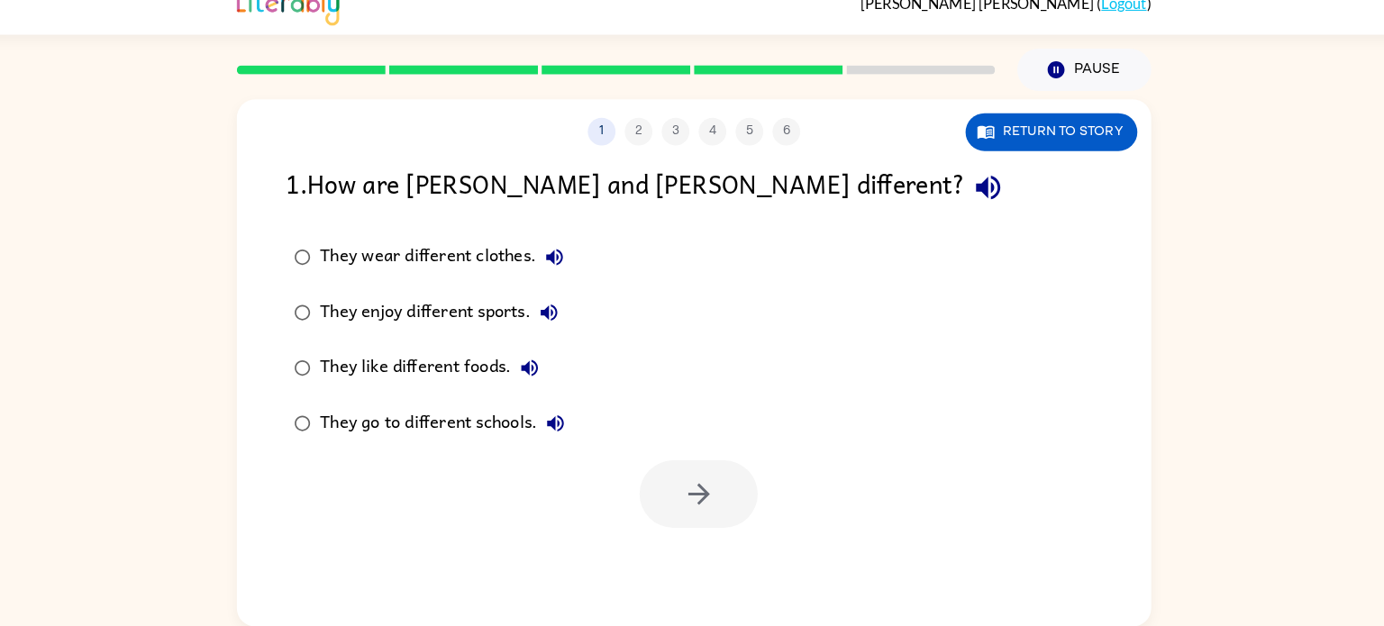
scroll to position [0, 0]
click at [362, 308] on div "They enjoy different sports." at bounding box center [447, 320] width 241 height 36
click at [668, 504] on button "button" at bounding box center [696, 497] width 115 height 66
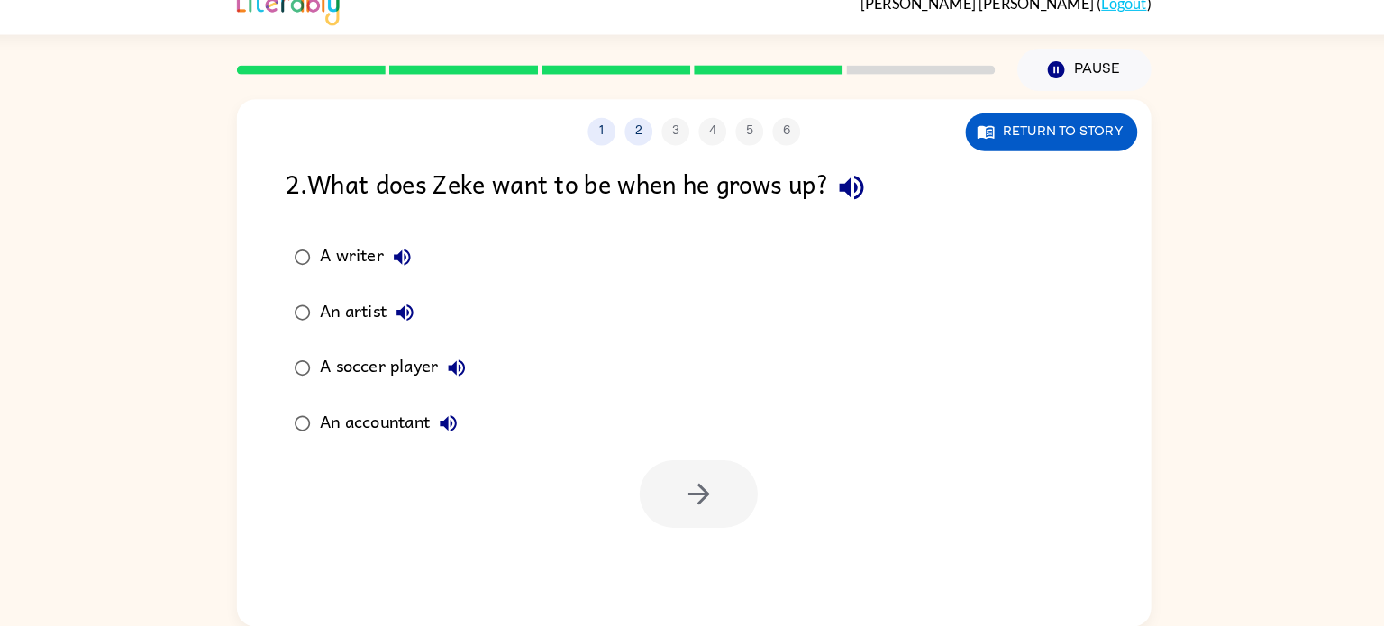
click at [344, 278] on div "A writer" at bounding box center [376, 266] width 98 height 36
click at [367, 422] on div "An accountant" at bounding box center [398, 428] width 143 height 36
click at [705, 511] on icon "button" at bounding box center [697, 497] width 32 height 32
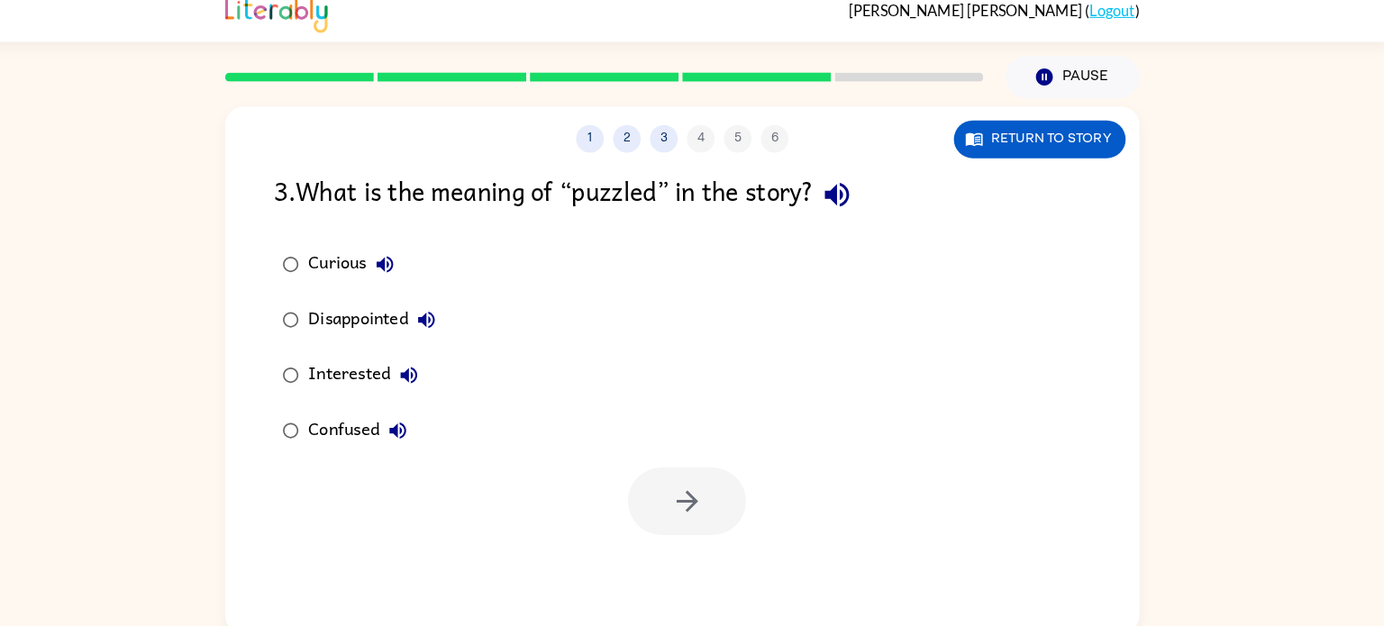
scroll to position [7, 0]
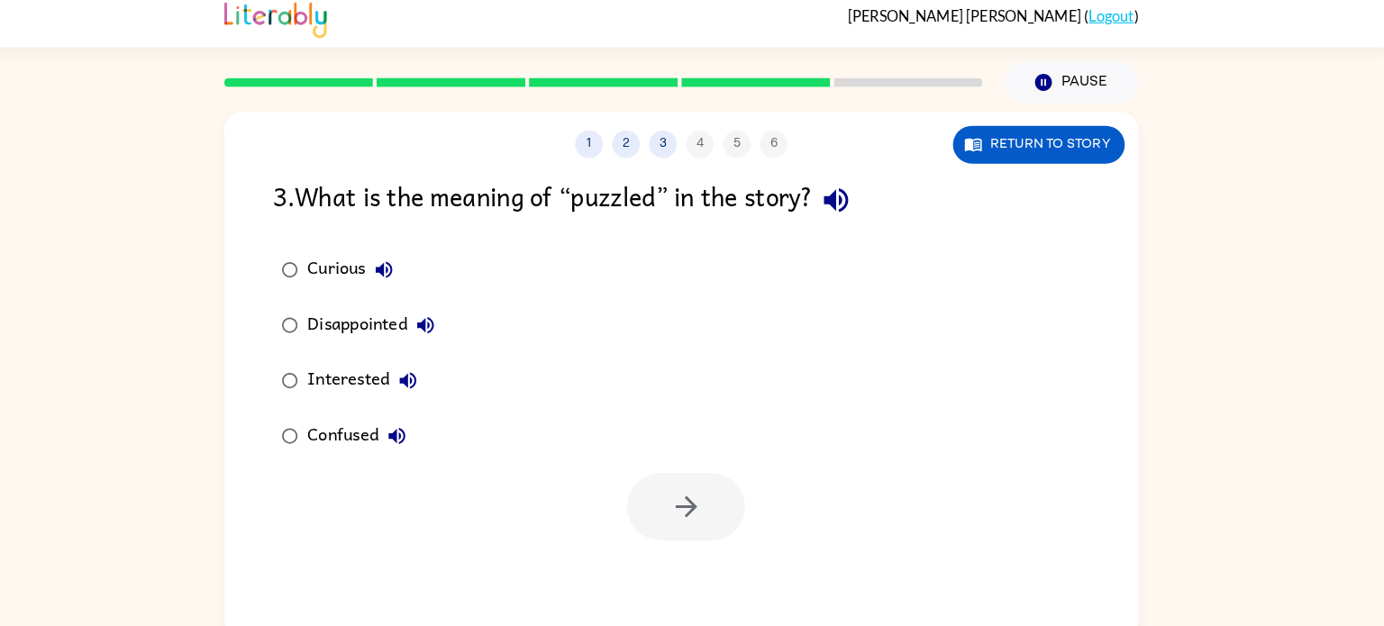
click at [364, 267] on div "Curious" at bounding box center [373, 266] width 93 height 36
click at [687, 469] on button "button" at bounding box center [696, 497] width 115 height 66
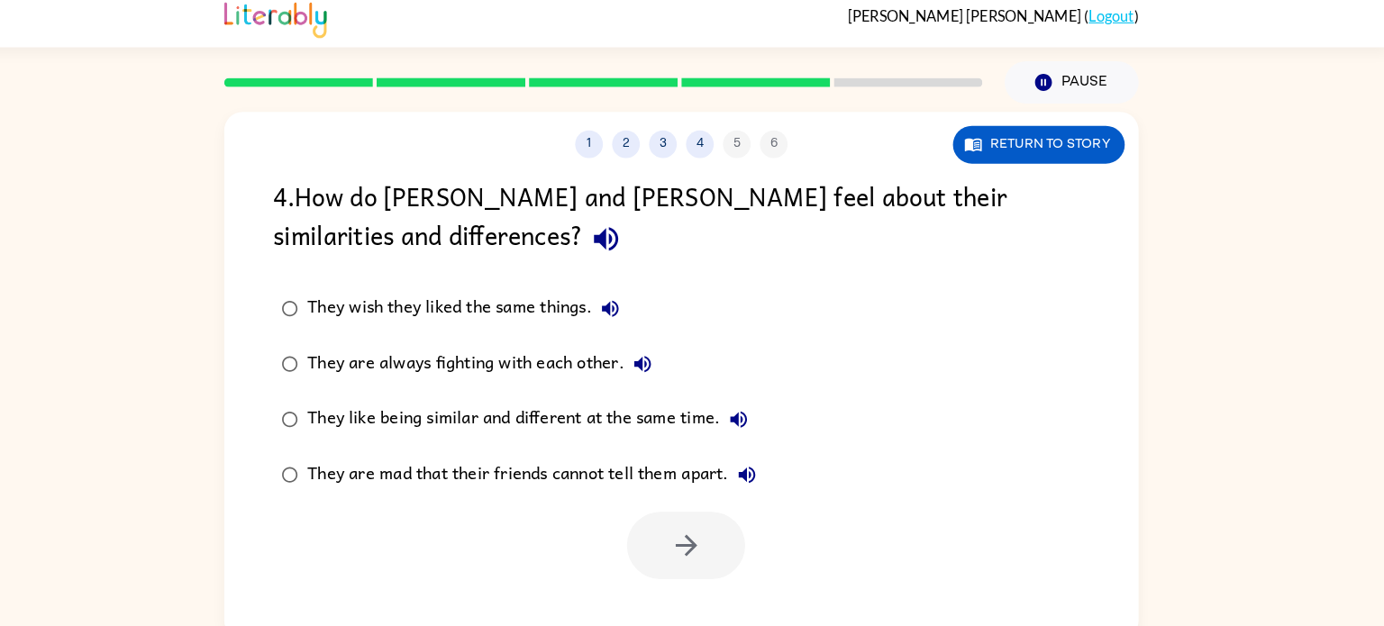
click at [541, 404] on div "They like being similar and different at the same time." at bounding box center [546, 412] width 439 height 36
click at [728, 529] on button "button" at bounding box center [696, 535] width 115 height 66
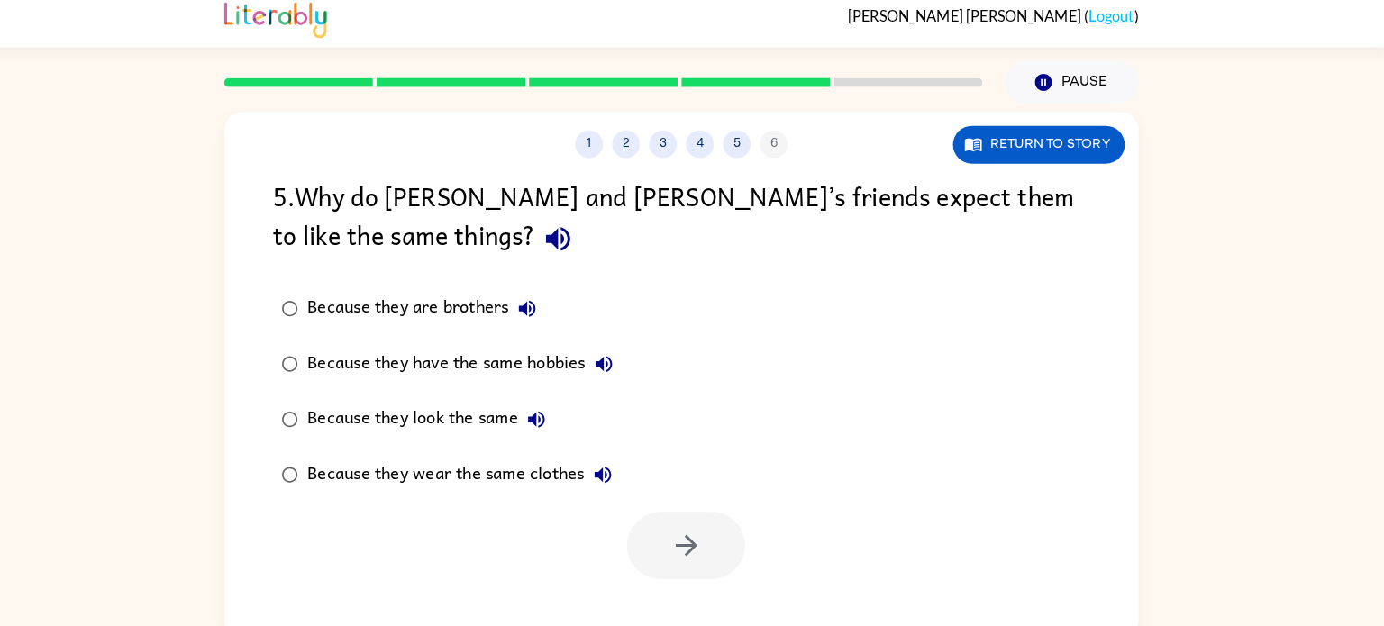
click at [724, 495] on div at bounding box center [692, 530] width 892 height 75
click at [395, 297] on div "Because they are brothers" at bounding box center [443, 304] width 232 height 36
click at [663, 530] on button "button" at bounding box center [696, 535] width 115 height 66
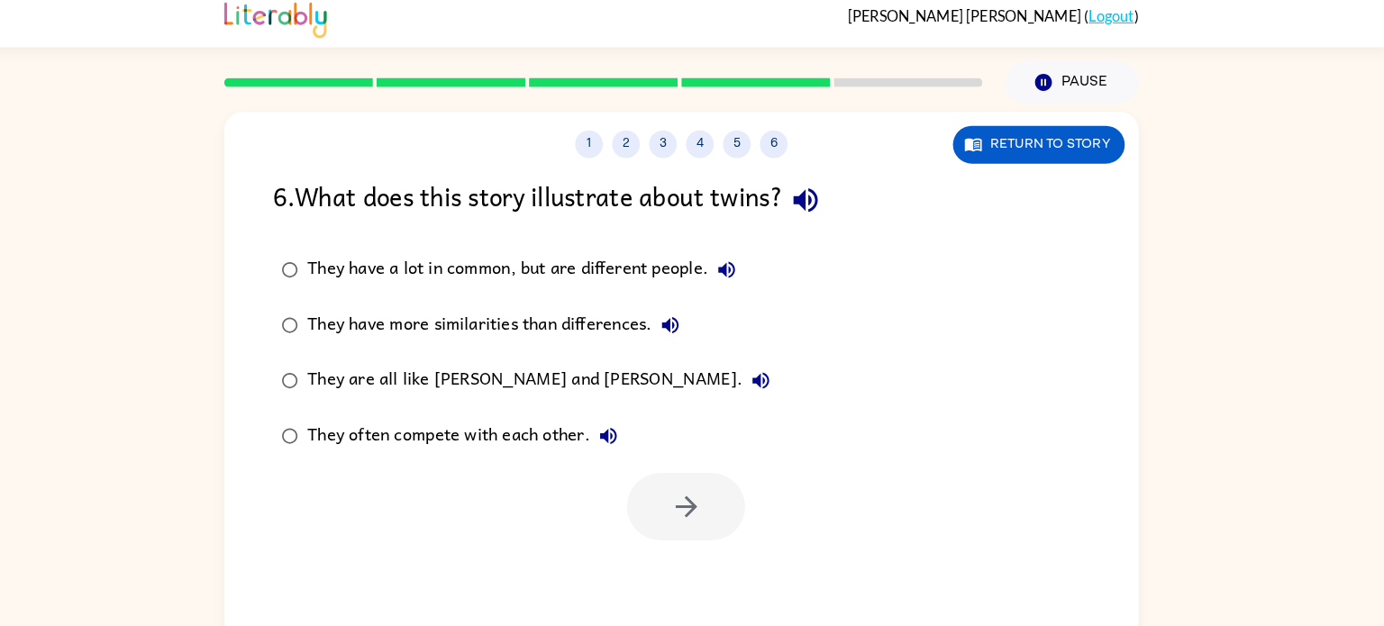
click at [497, 259] on div "They have a lot in common, but are different people." at bounding box center [540, 266] width 427 height 36
click at [698, 509] on icon "button" at bounding box center [697, 497] width 32 height 32
